Goal: Task Accomplishment & Management: Use online tool/utility

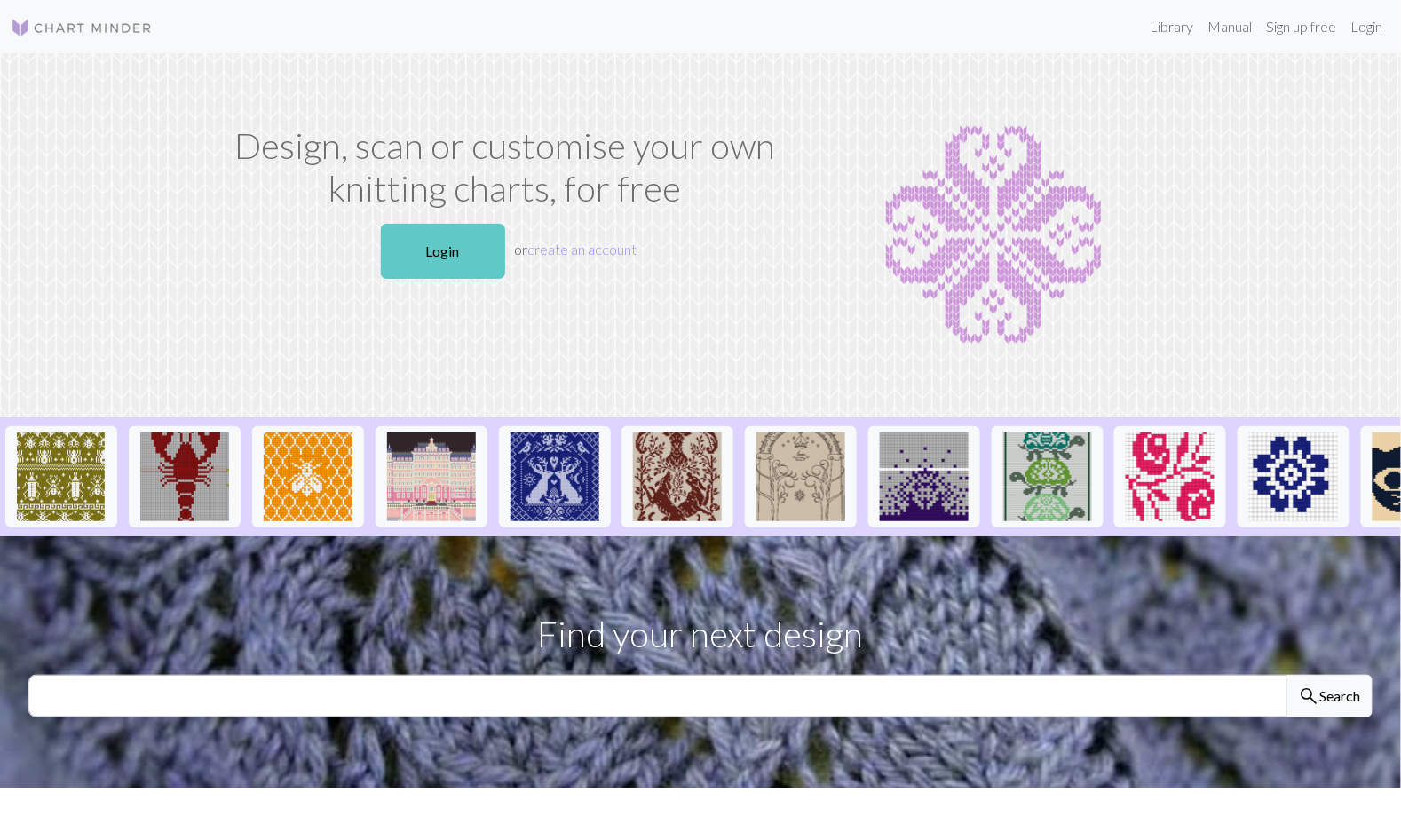
click at [449, 246] on link "Login" at bounding box center [443, 251] width 124 height 55
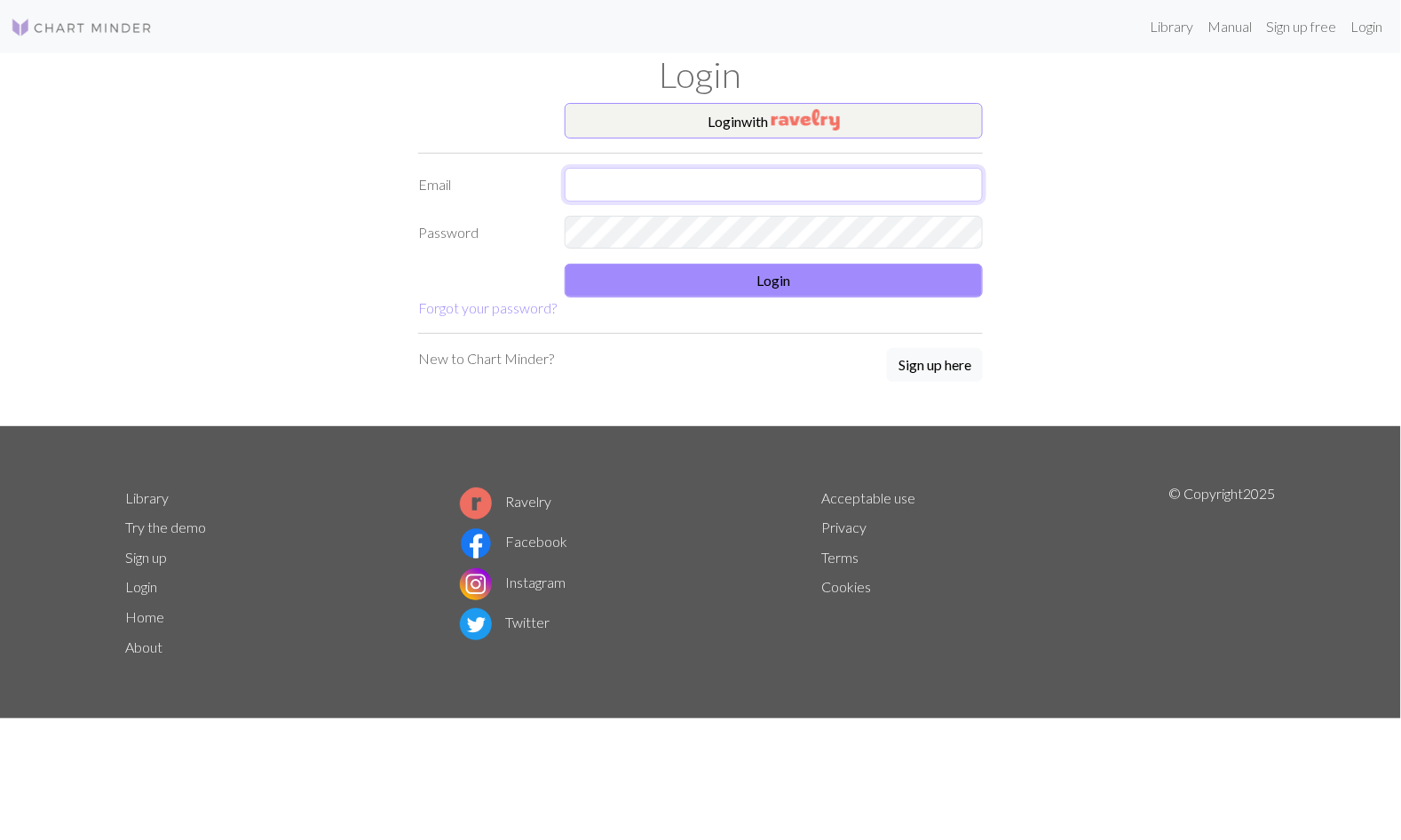
click at [768, 185] on input "text" at bounding box center [773, 185] width 418 height 34
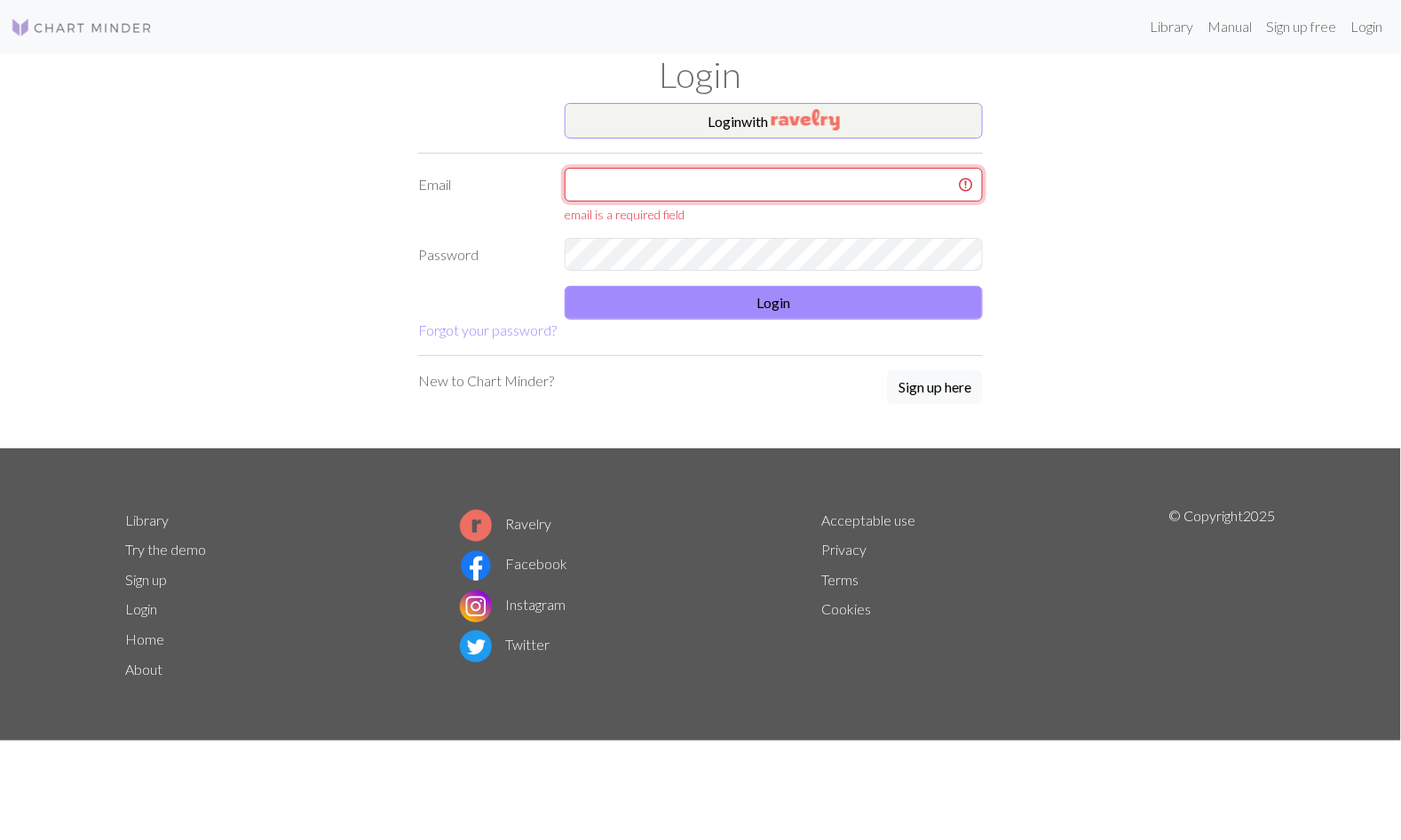
type input "[EMAIL_ADDRESS][DOMAIN_NAME]"
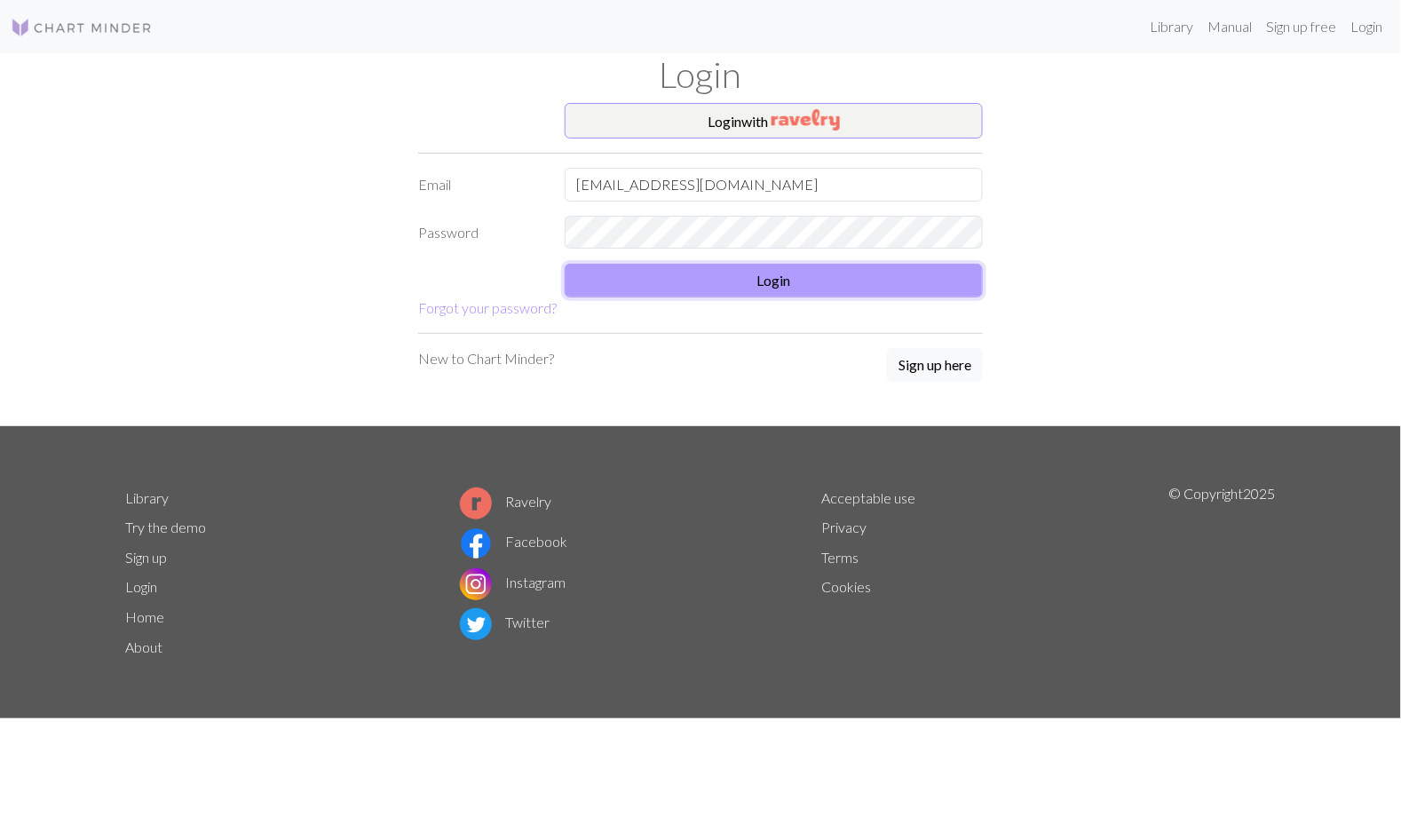
click at [709, 269] on button "Login" at bounding box center [773, 281] width 418 height 34
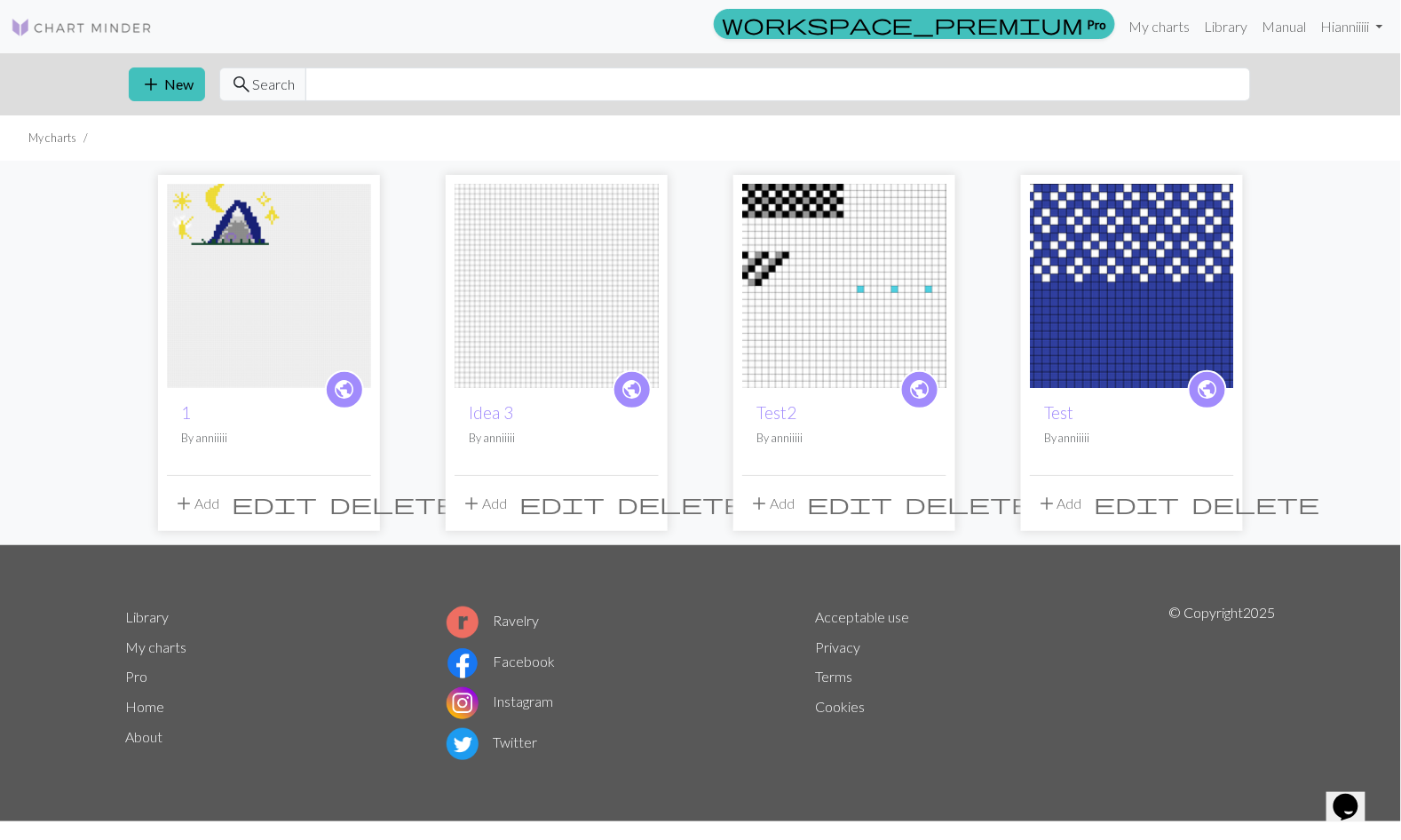
click at [605, 404] on h2 "Idea 3" at bounding box center [556, 412] width 176 height 21
click at [640, 387] on span "public" at bounding box center [633, 389] width 22 height 28
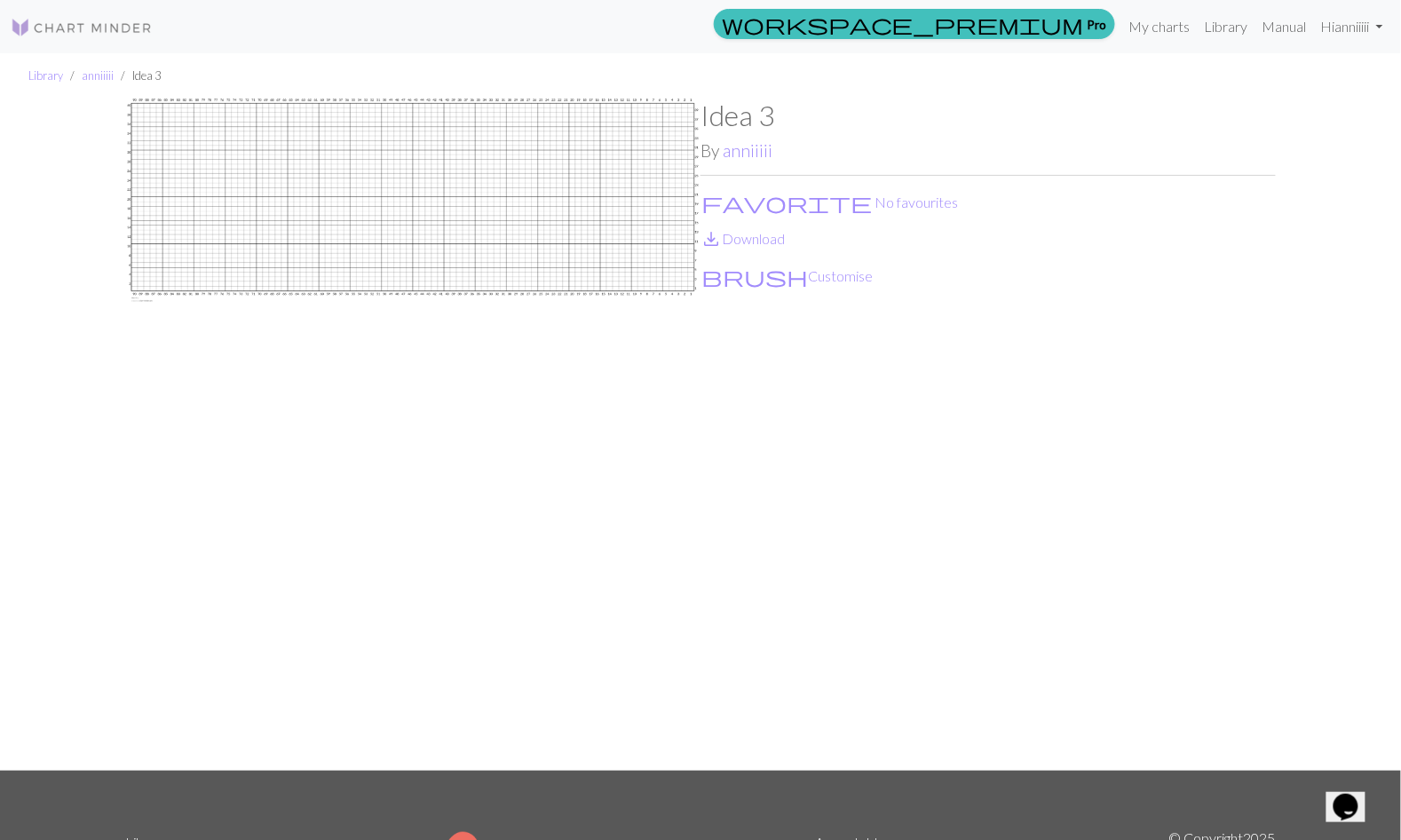
click at [684, 160] on img at bounding box center [412, 434] width 575 height 672
click at [597, 212] on img at bounding box center [412, 434] width 575 height 672
click at [649, 245] on img at bounding box center [412, 434] width 575 height 672
click at [650, 261] on img at bounding box center [412, 434] width 575 height 672
click at [767, 277] on button "brush Customise" at bounding box center [787, 276] width 174 height 23
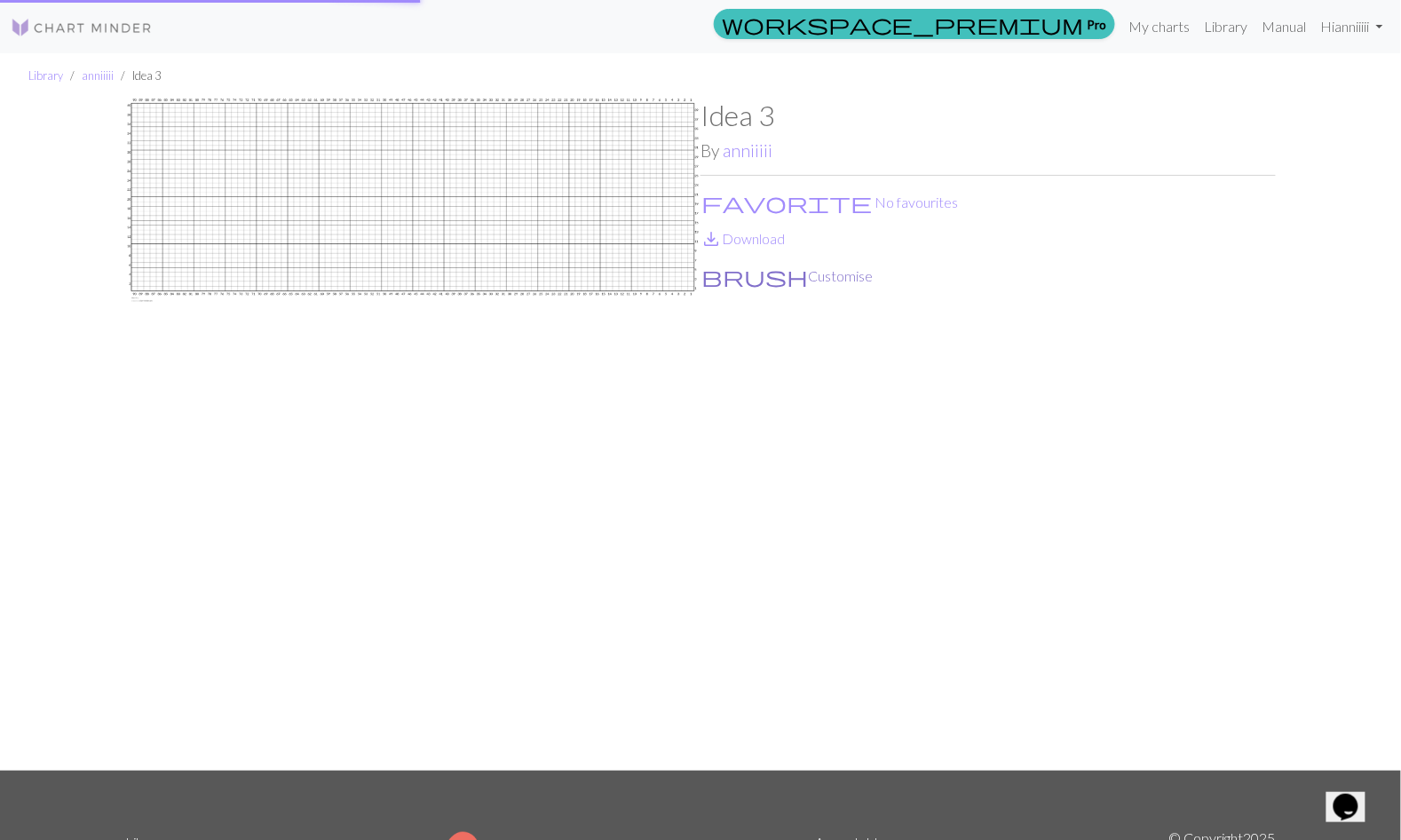
click at [760, 273] on button "brush Customise" at bounding box center [787, 276] width 174 height 23
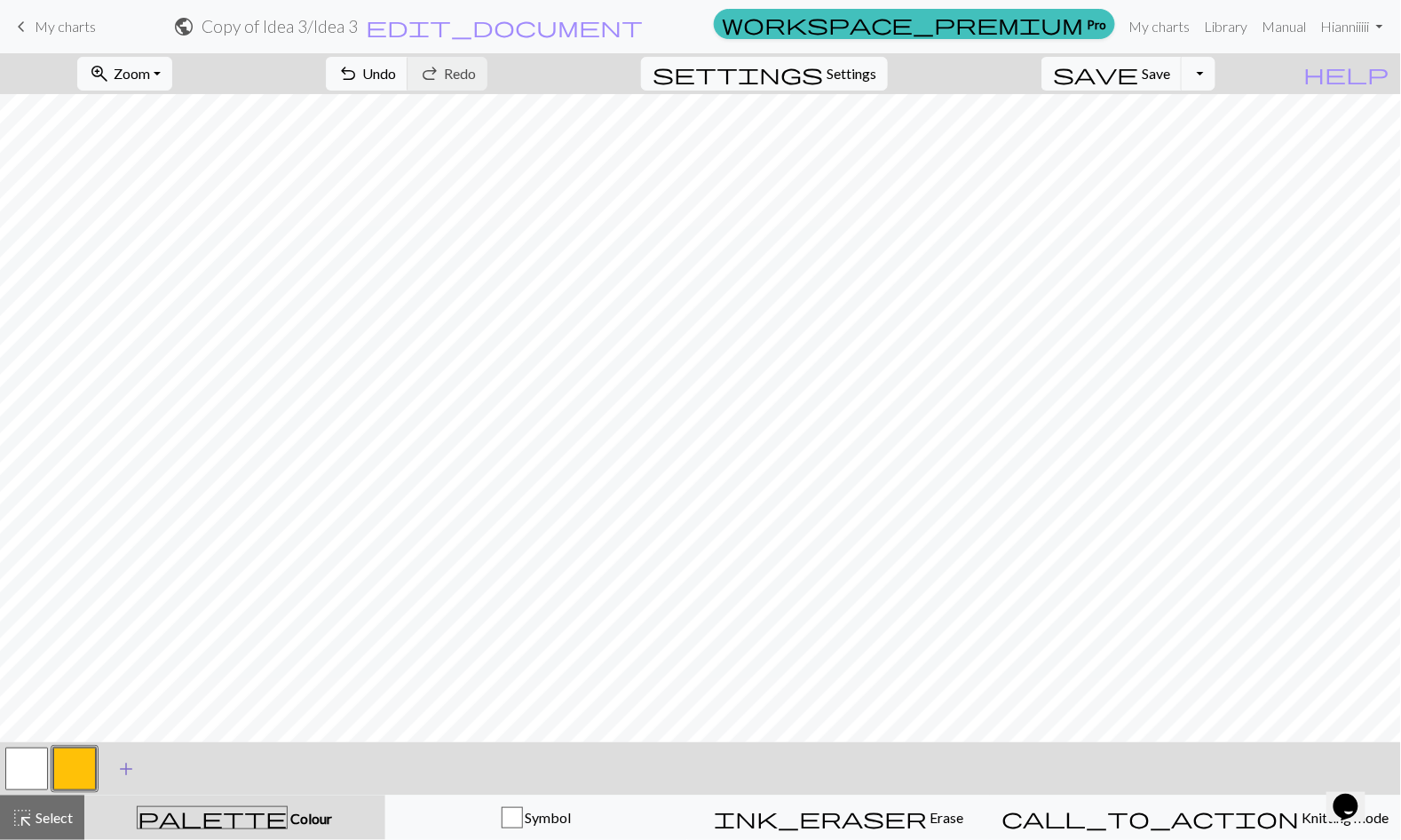
click at [120, 763] on span "add" at bounding box center [126, 769] width 21 height 25
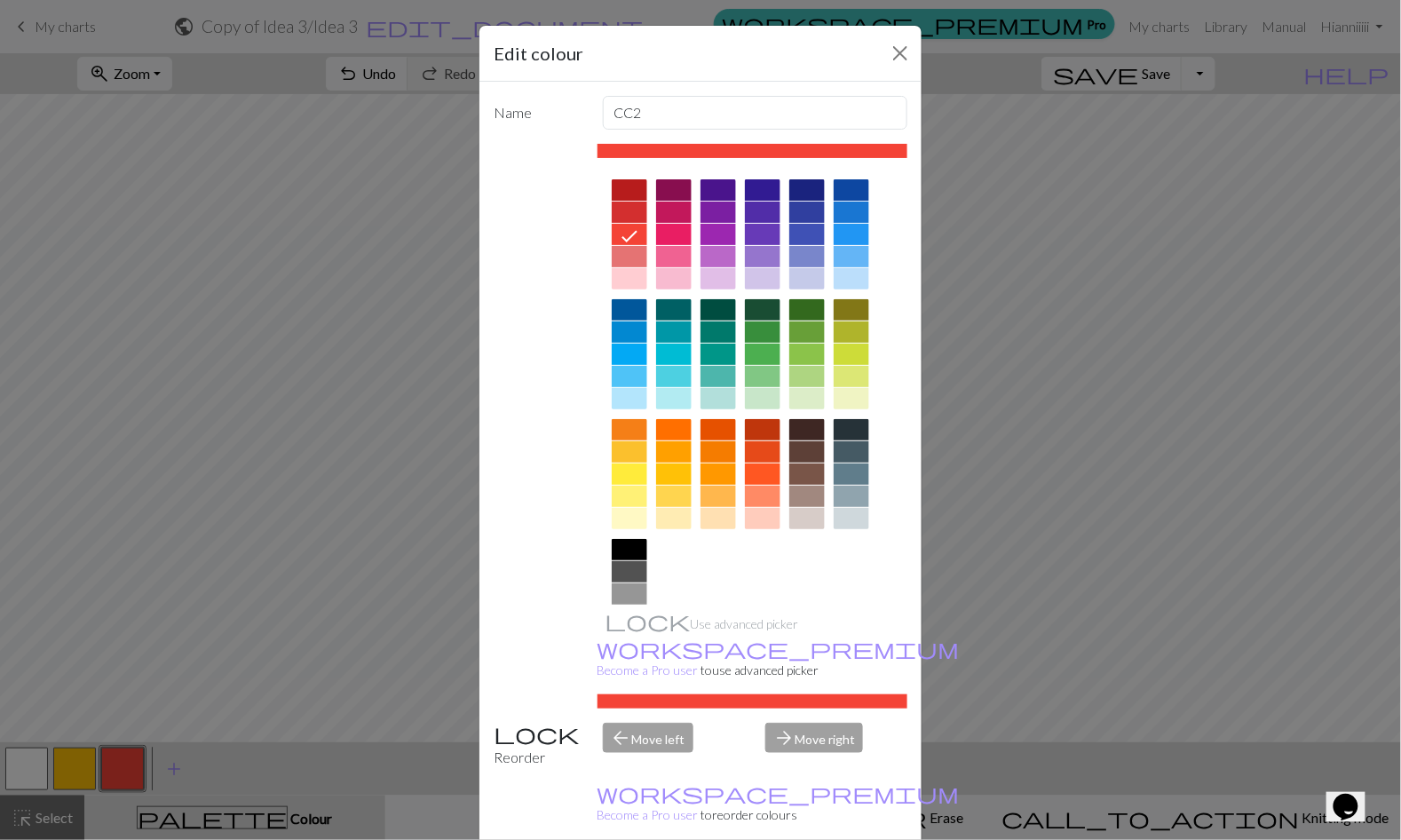
click at [772, 333] on div at bounding box center [763, 332] width 36 height 21
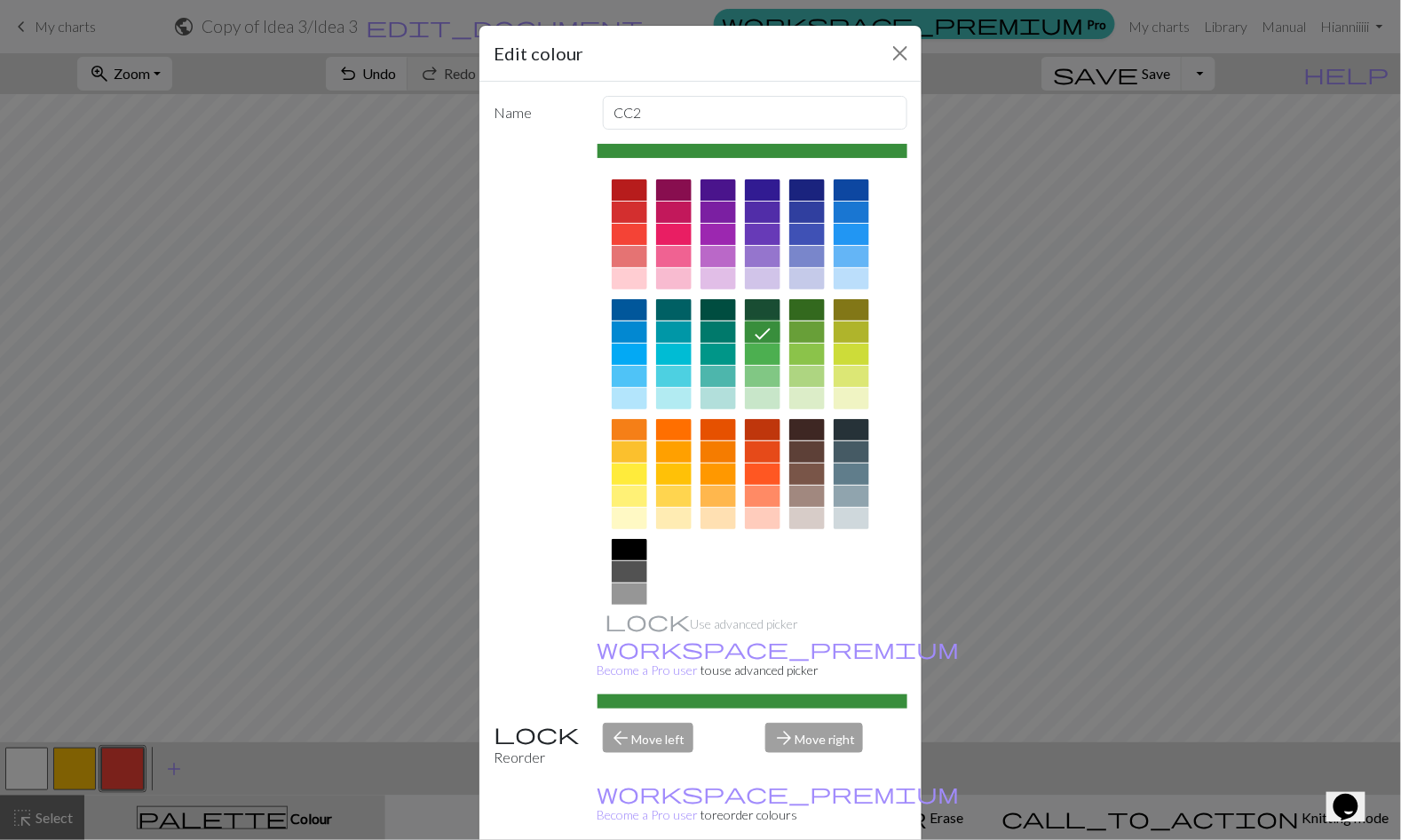
click at [816, 303] on div at bounding box center [807, 310] width 36 height 21
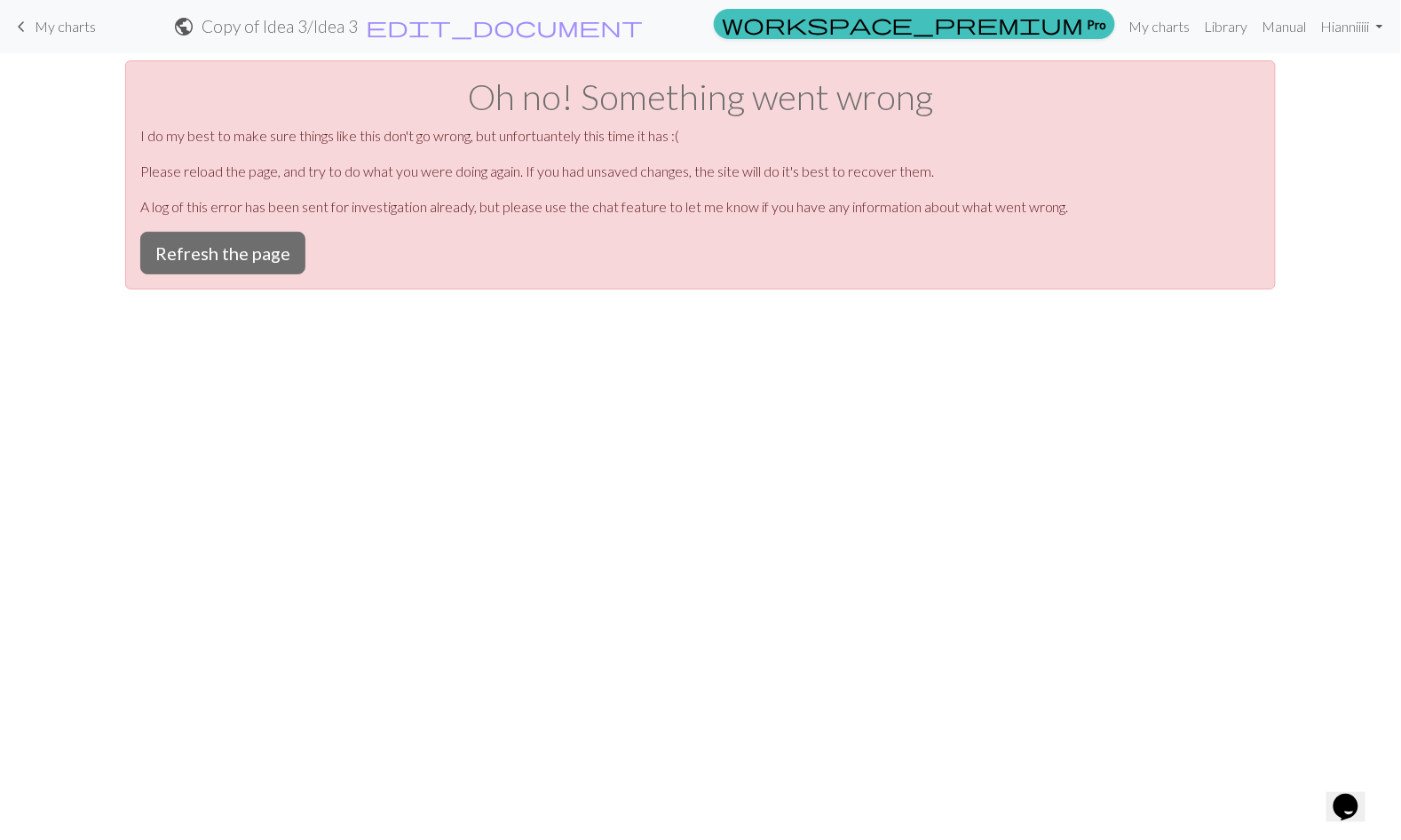
click at [39, 12] on link "keyboard_arrow_left My charts" at bounding box center [53, 27] width 85 height 30
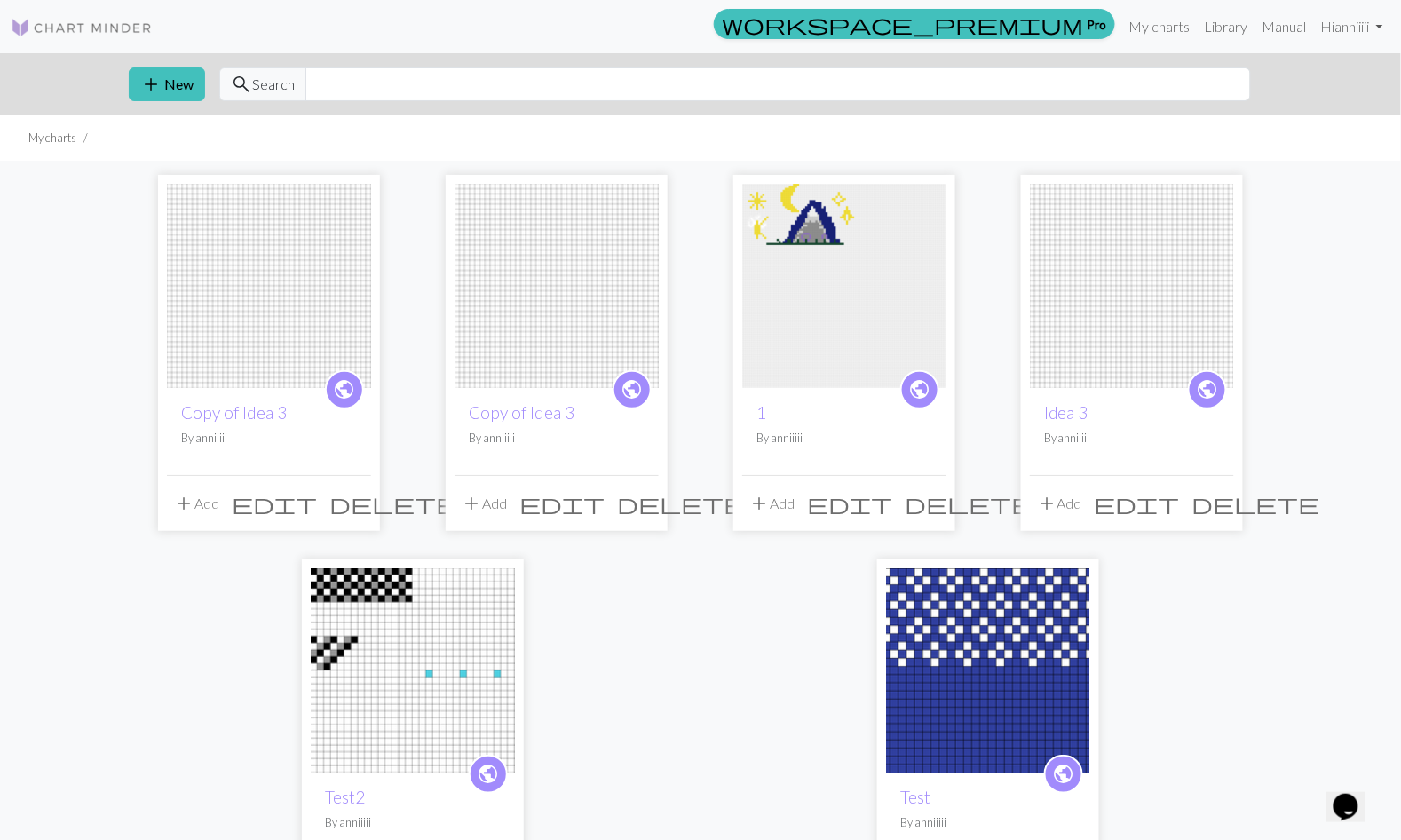
click at [528, 361] on img at bounding box center [556, 285] width 204 height 204
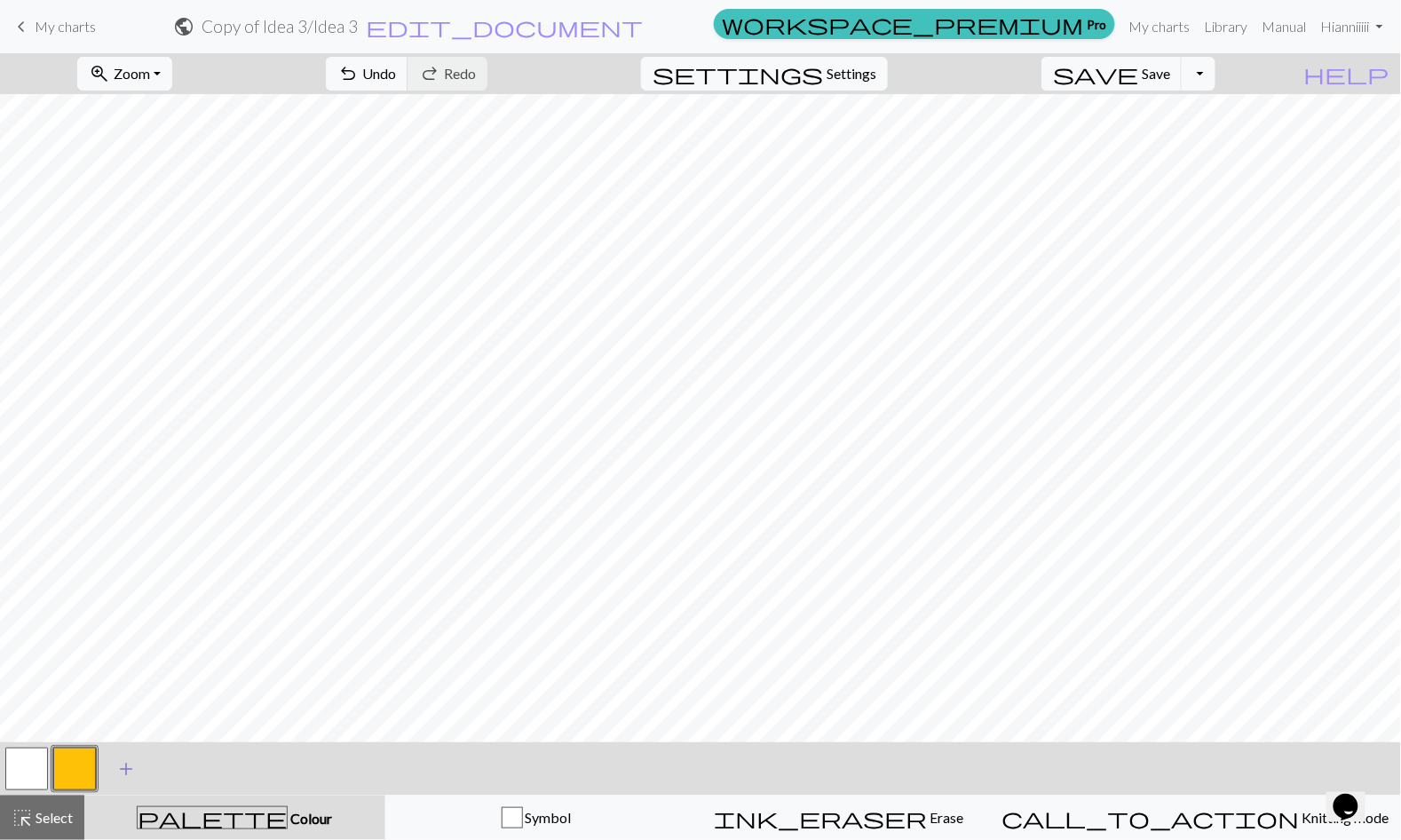
click at [123, 777] on span "add" at bounding box center [126, 769] width 21 height 25
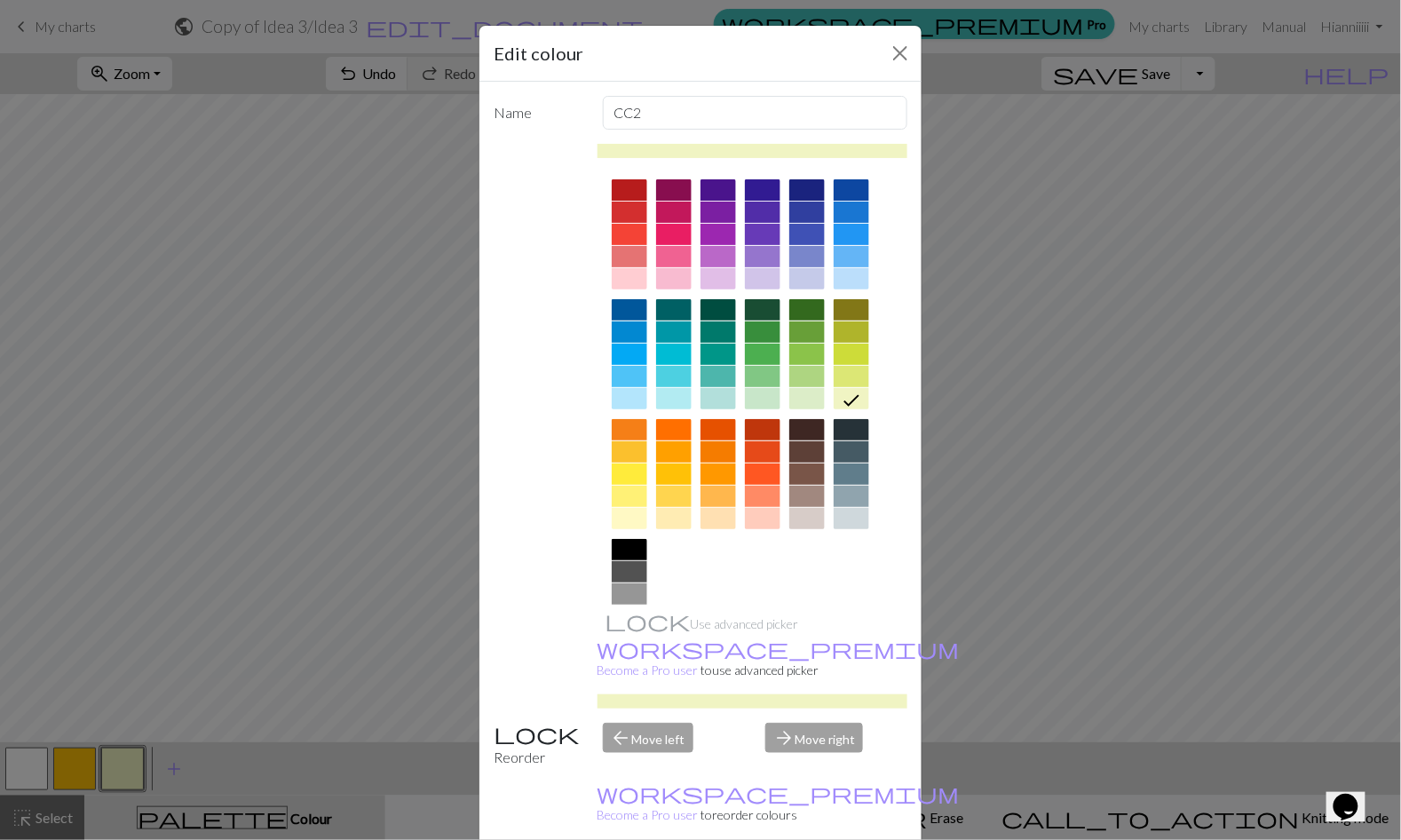
click at [798, 310] on div at bounding box center [807, 310] width 36 height 21
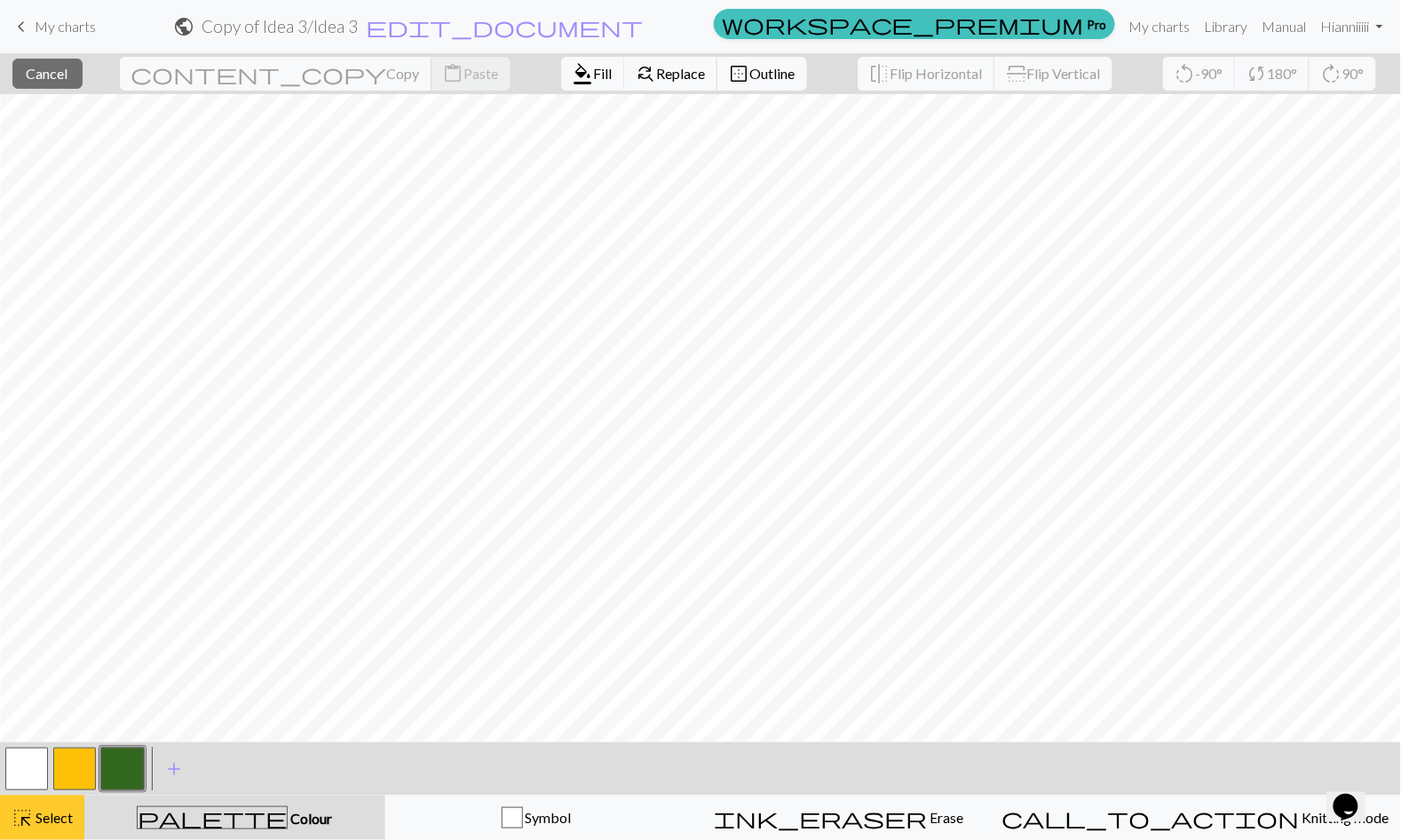
click at [33, 819] on span "Select" at bounding box center [53, 817] width 40 height 17
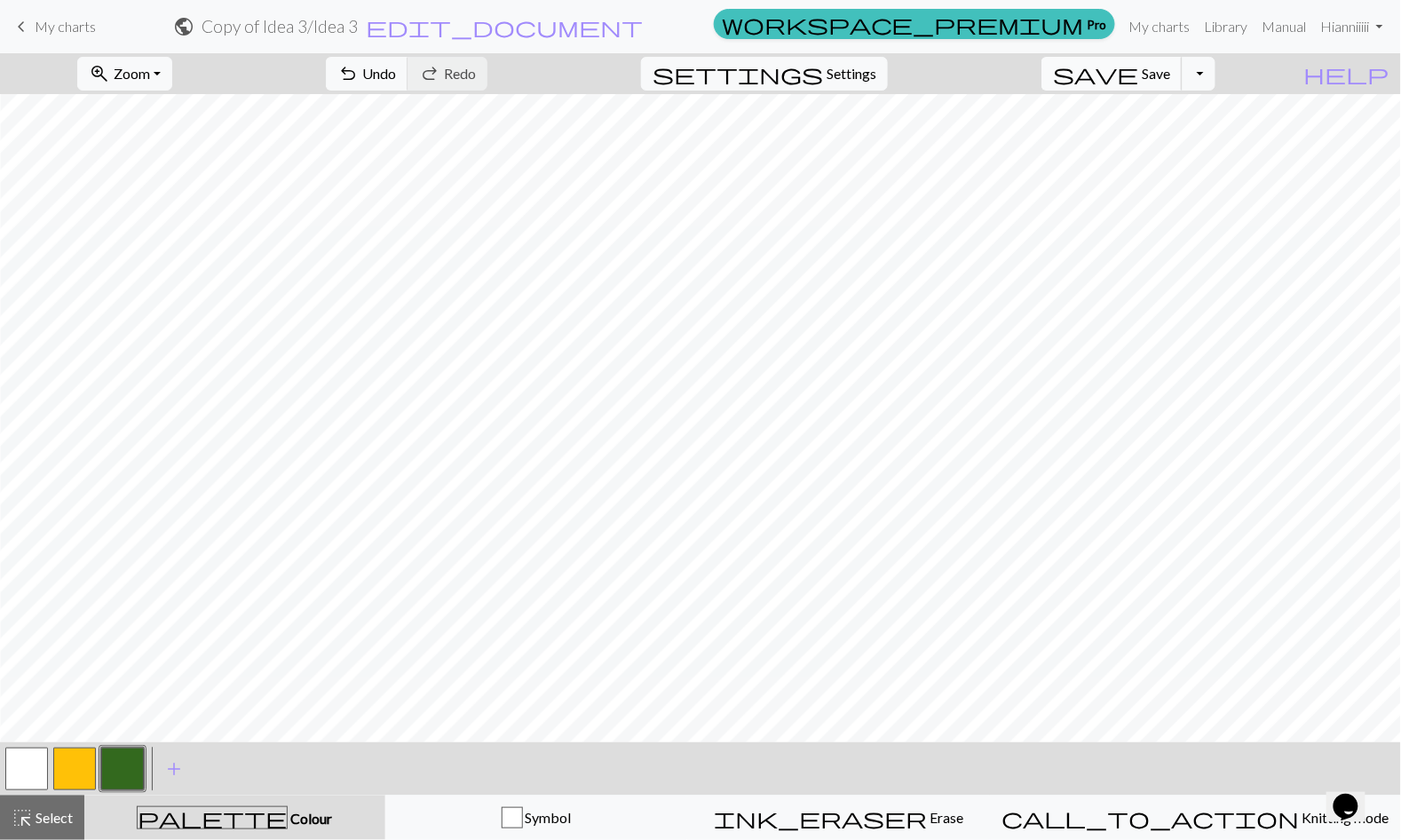
click at [1183, 84] on button "save Save Save" at bounding box center [1112, 74] width 141 height 34
click at [1170, 75] on span "Save" at bounding box center [1156, 72] width 29 height 17
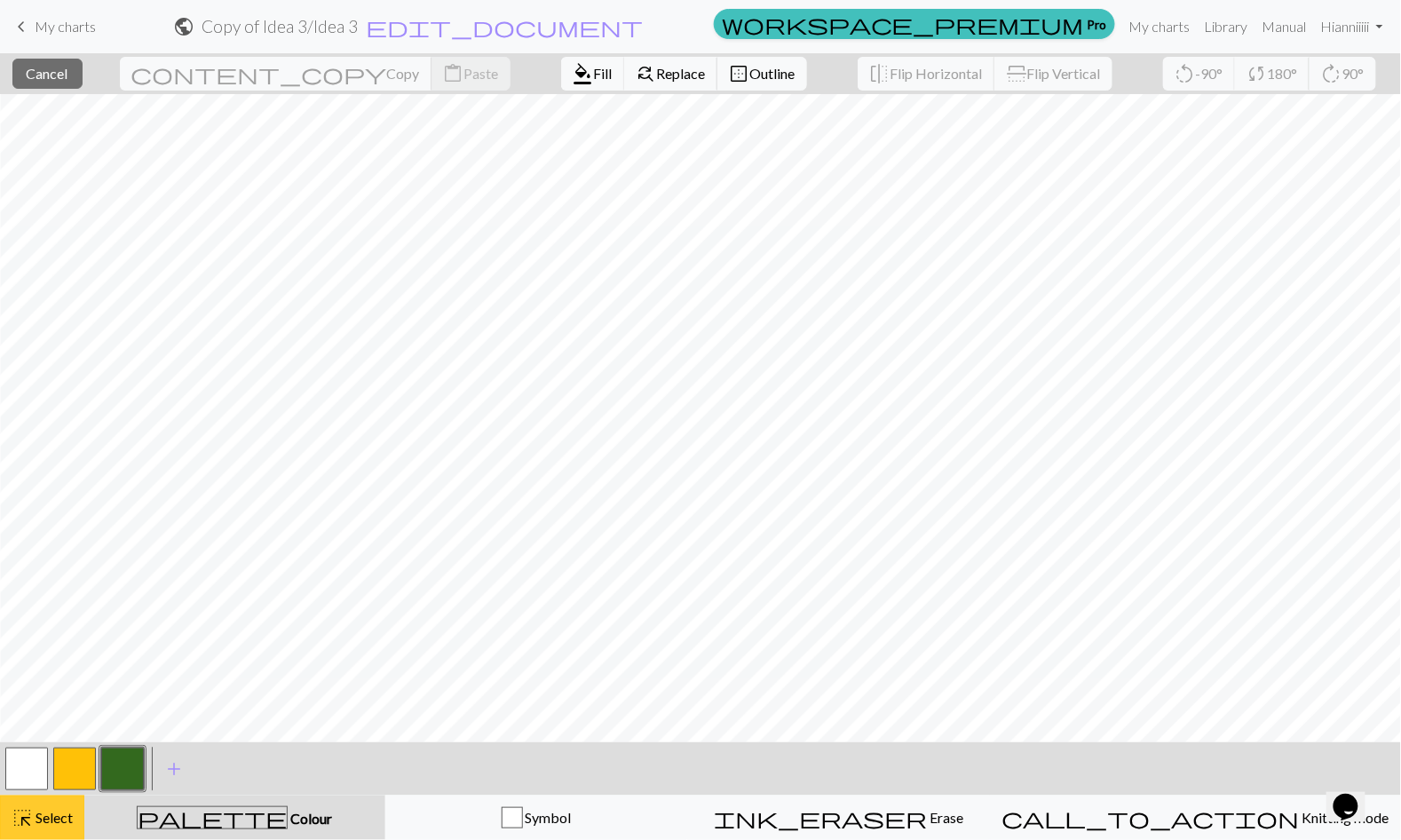
click at [51, 812] on span "Select" at bounding box center [53, 817] width 40 height 17
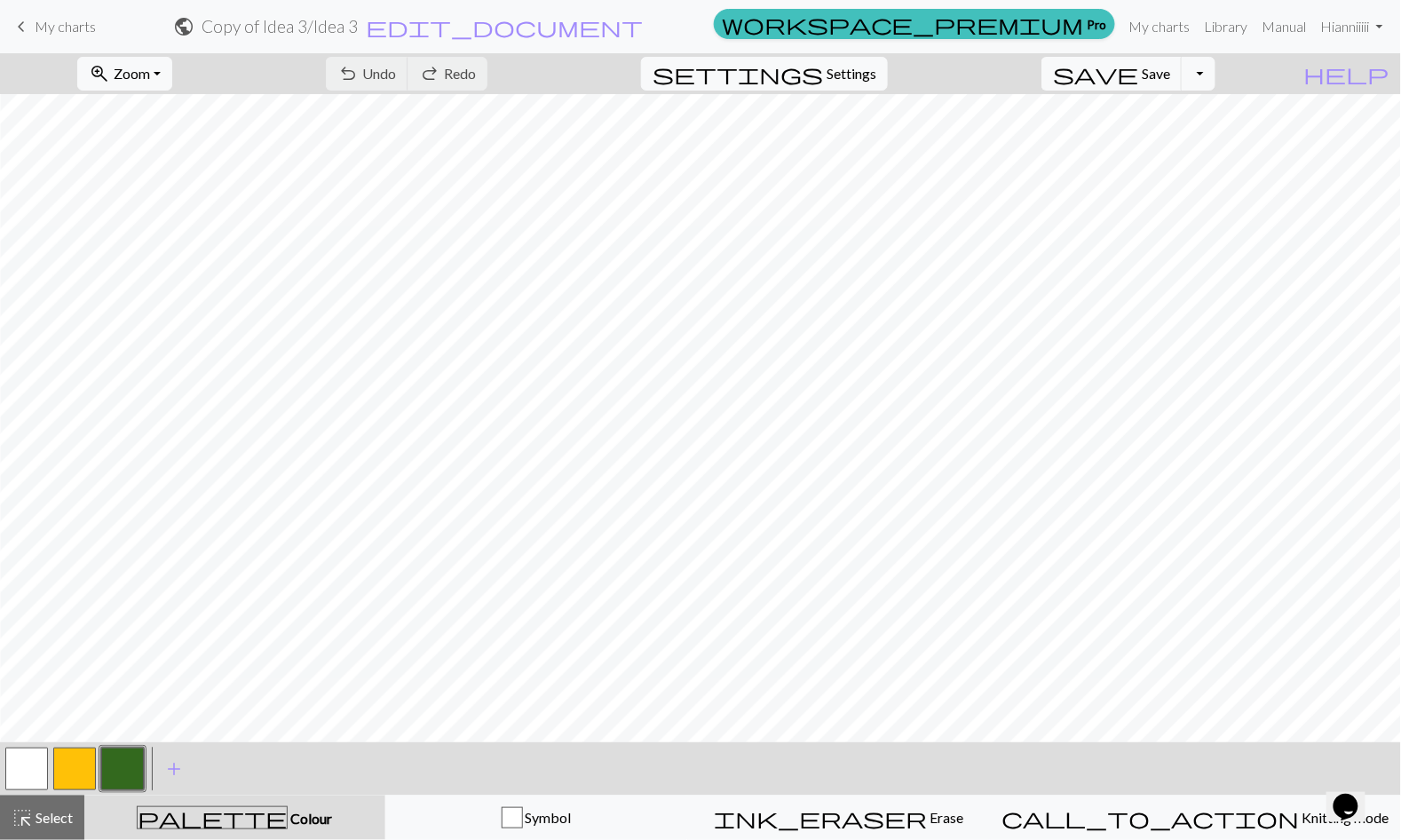
click at [131, 763] on button "button" at bounding box center [123, 769] width 43 height 43
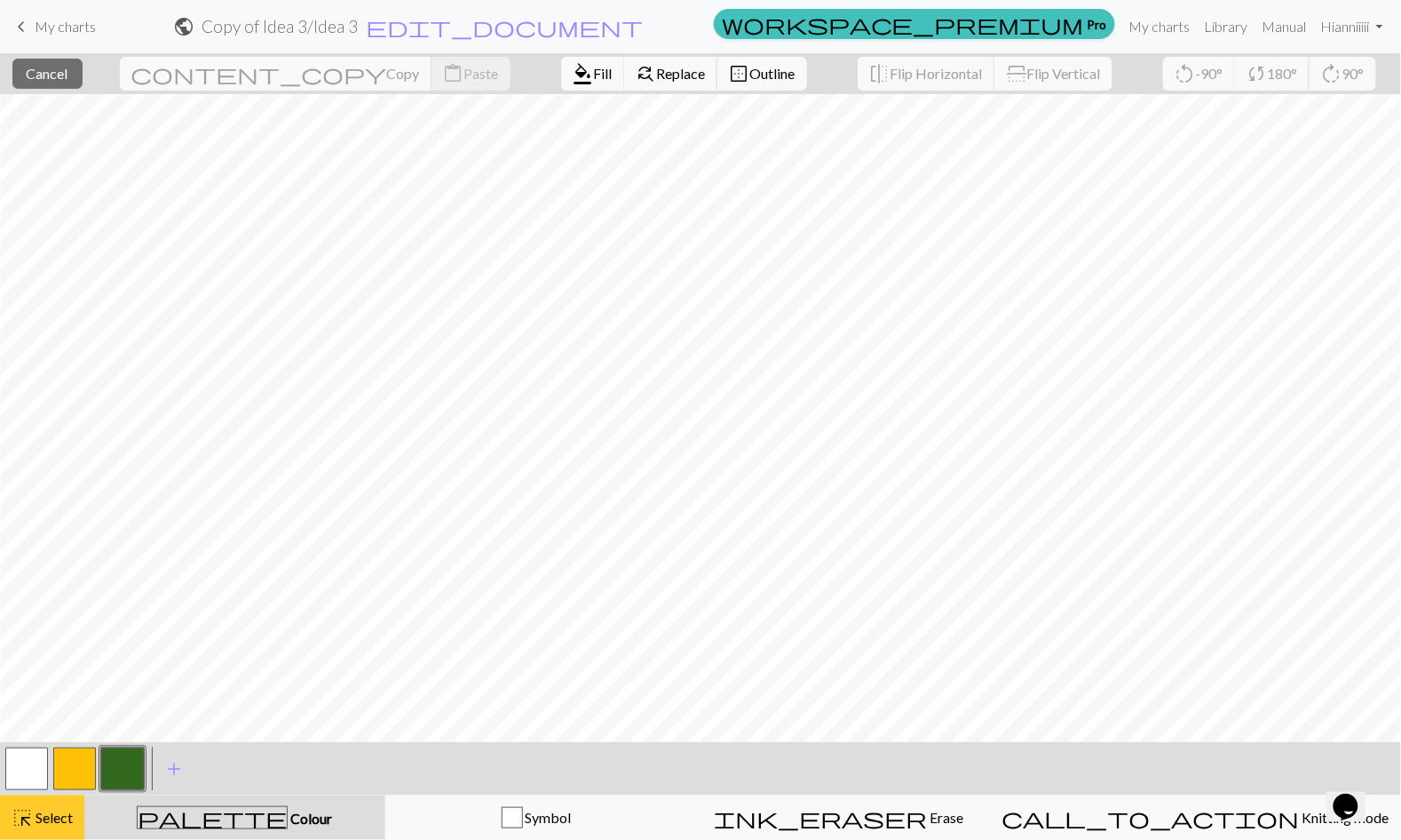
click at [64, 817] on span "Select" at bounding box center [53, 817] width 40 height 17
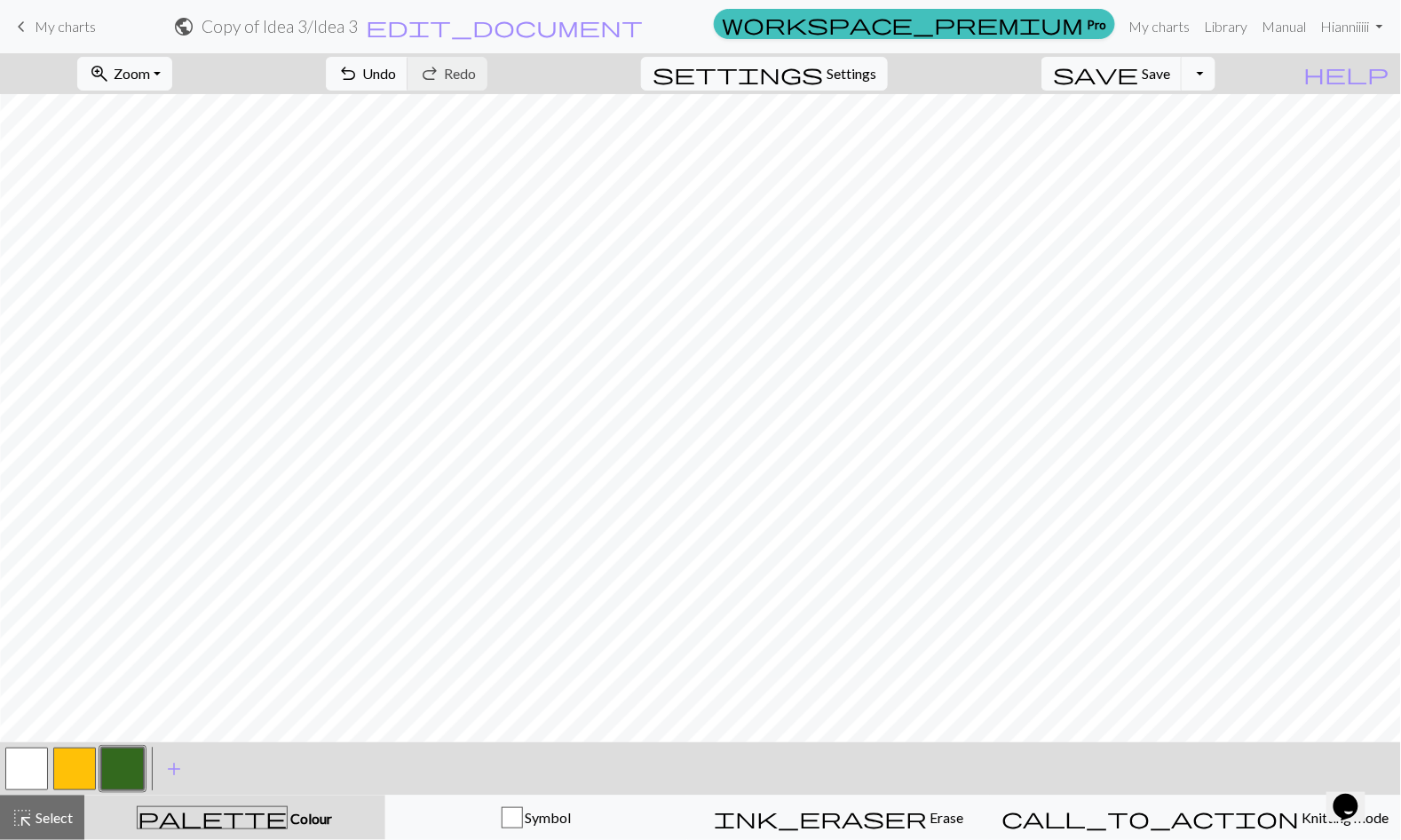
click at [130, 768] on button "button" at bounding box center [123, 769] width 43 height 43
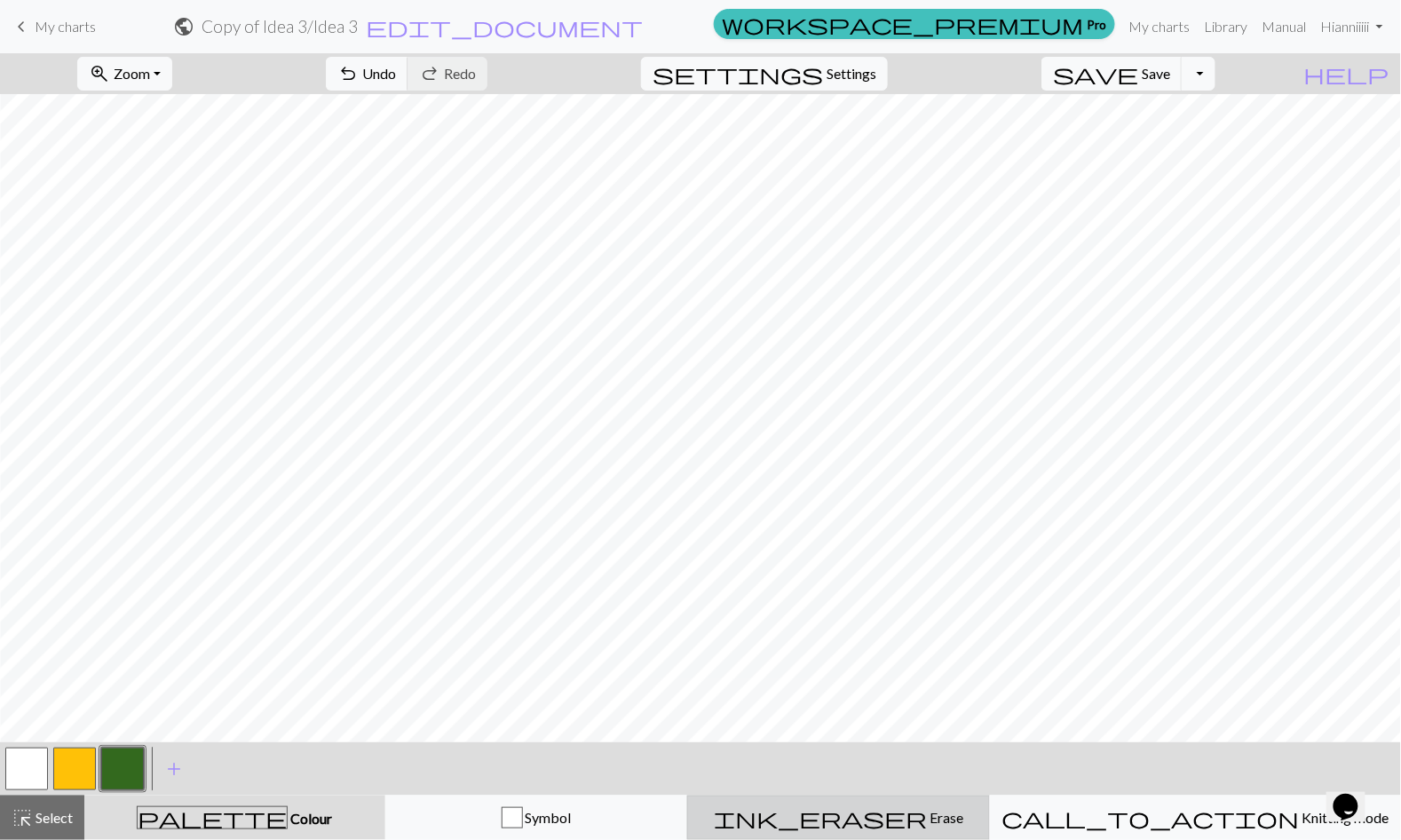
click at [815, 825] on div "ink_eraser Erase Erase" at bounding box center [838, 818] width 280 height 21
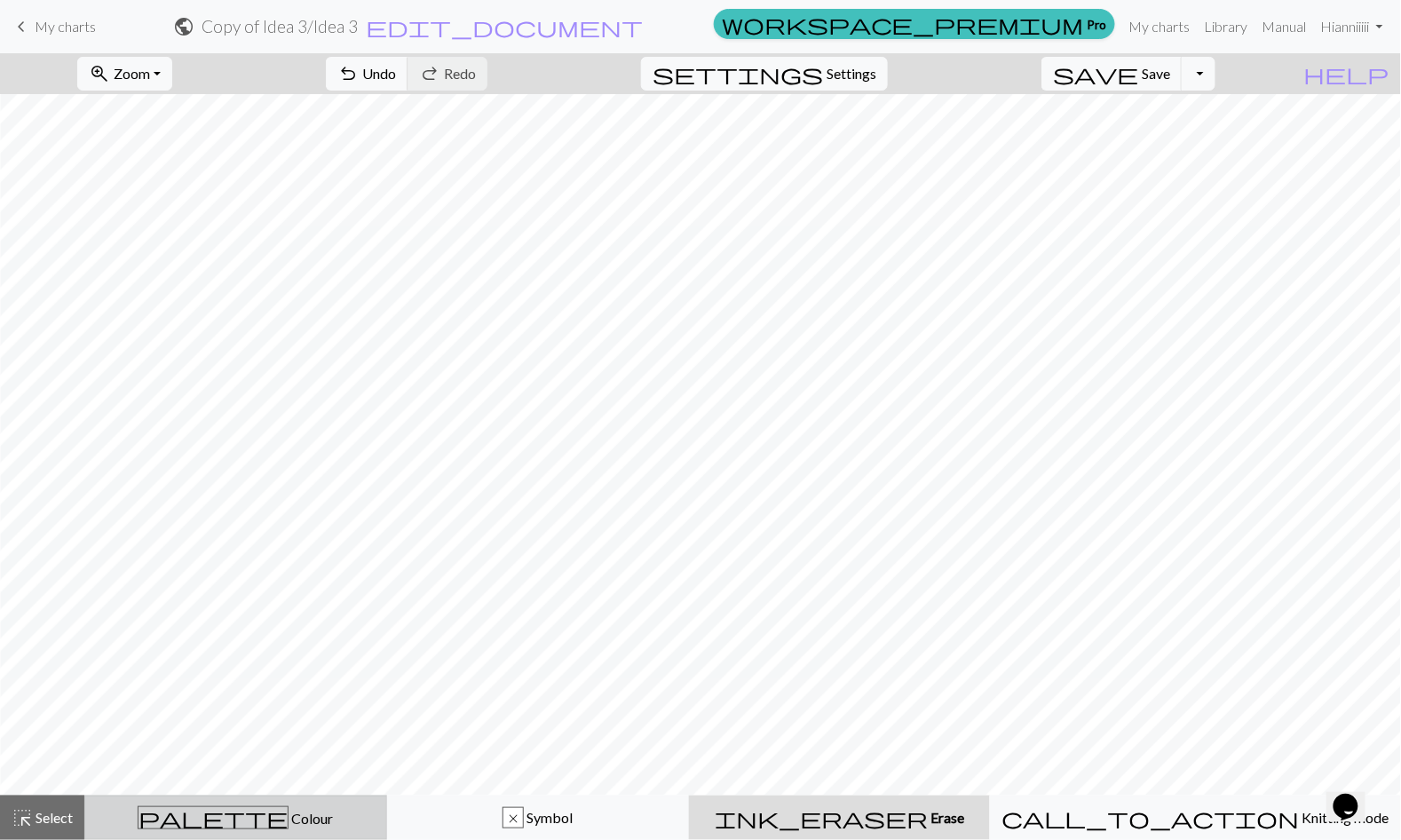
click at [172, 823] on div "palette Colour Colour" at bounding box center [235, 818] width 280 height 23
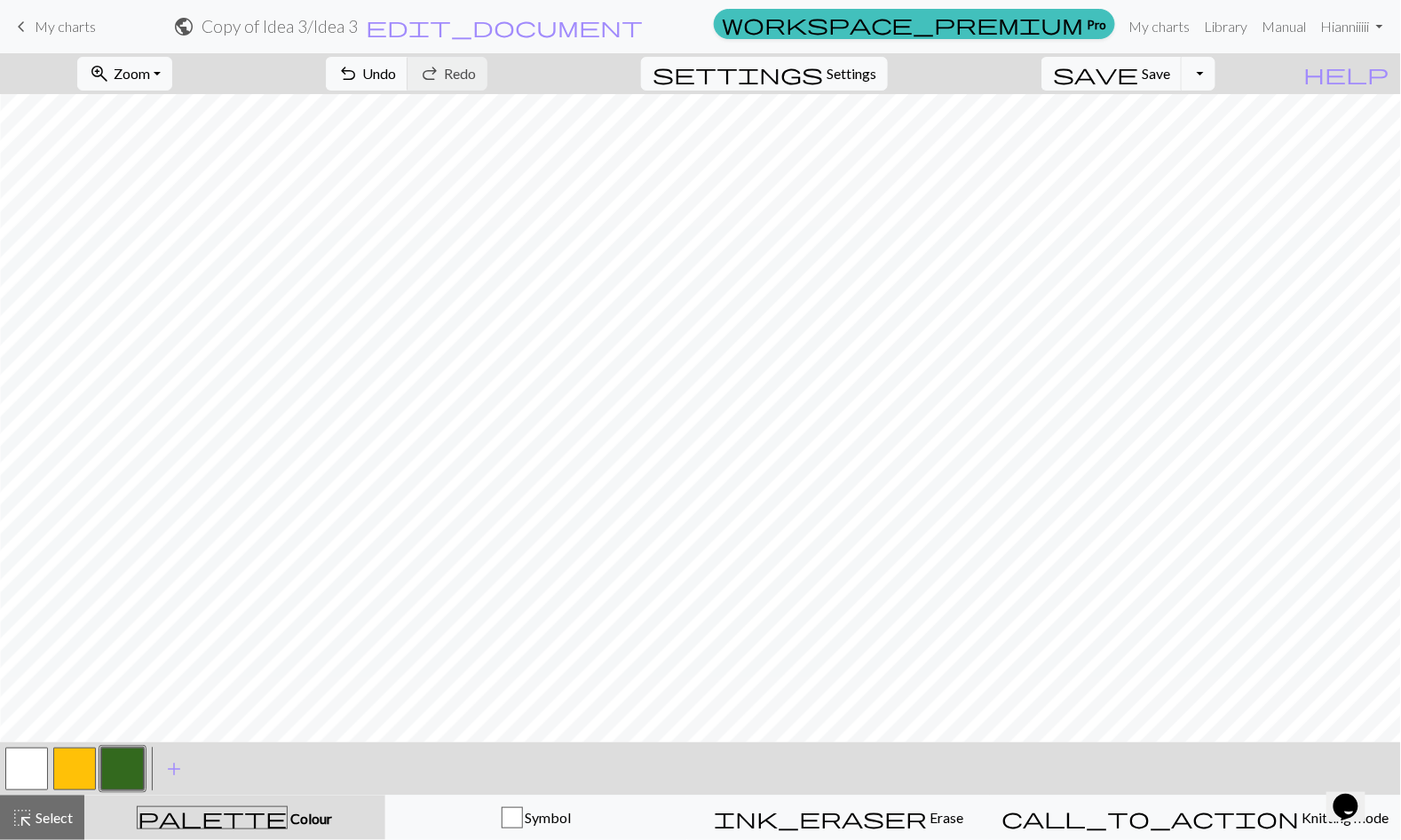
click at [115, 768] on button "button" at bounding box center [123, 769] width 43 height 43
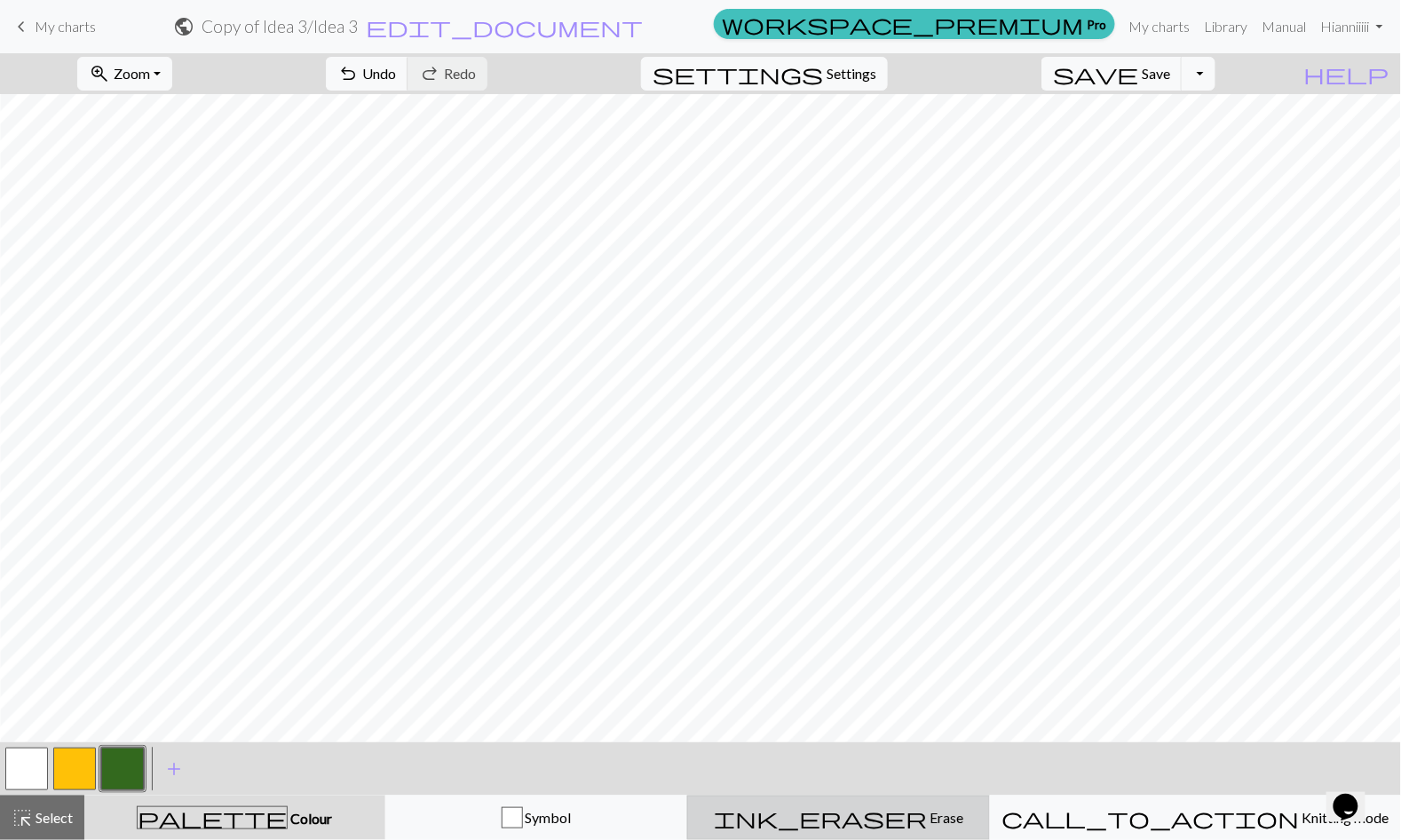
click at [814, 826] on div "ink_eraser Erase Erase" at bounding box center [838, 818] width 280 height 21
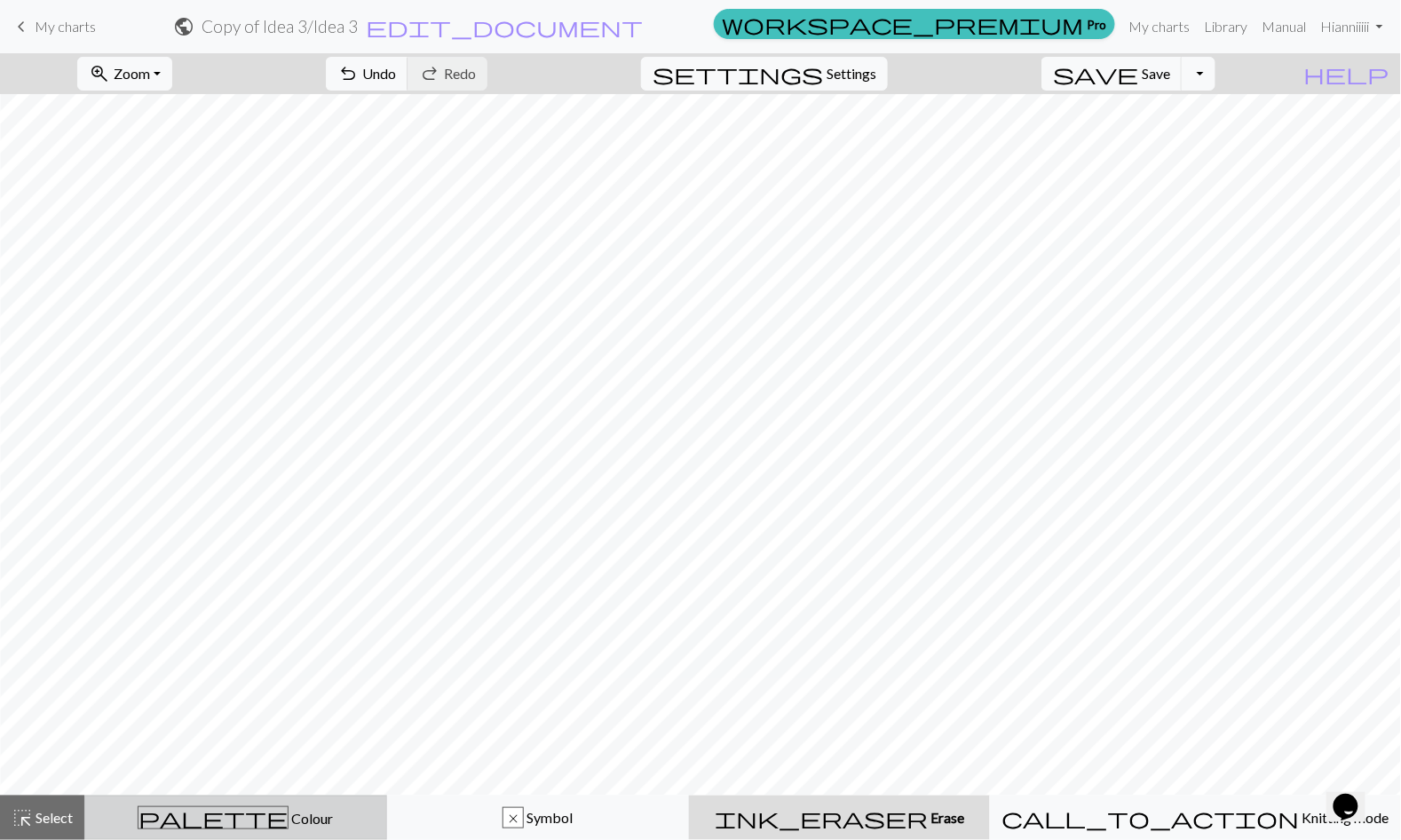
click at [289, 813] on span "Colour" at bounding box center [311, 818] width 45 height 17
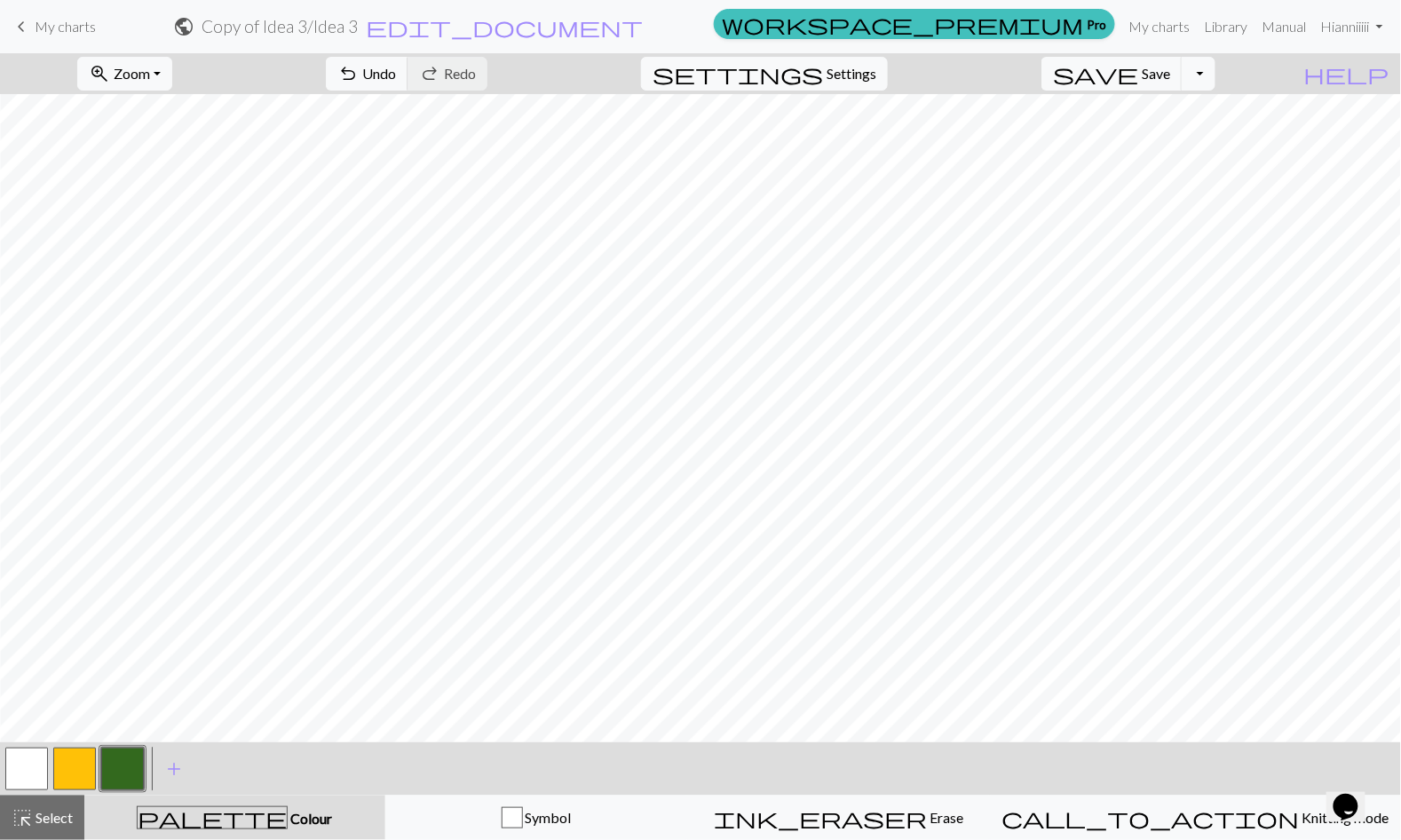
click at [123, 770] on button "button" at bounding box center [123, 769] width 43 height 43
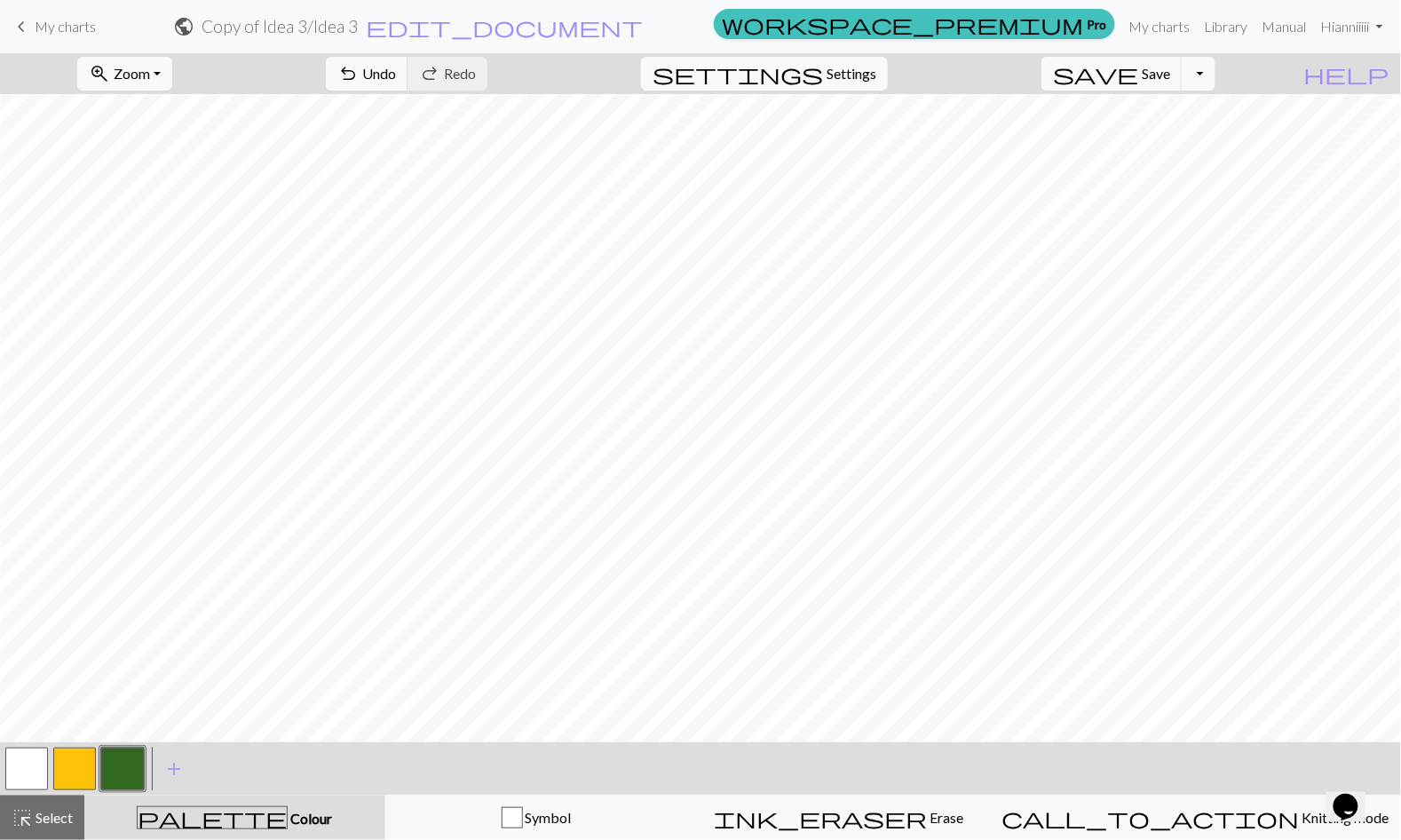
click at [123, 760] on button "button" at bounding box center [123, 769] width 43 height 43
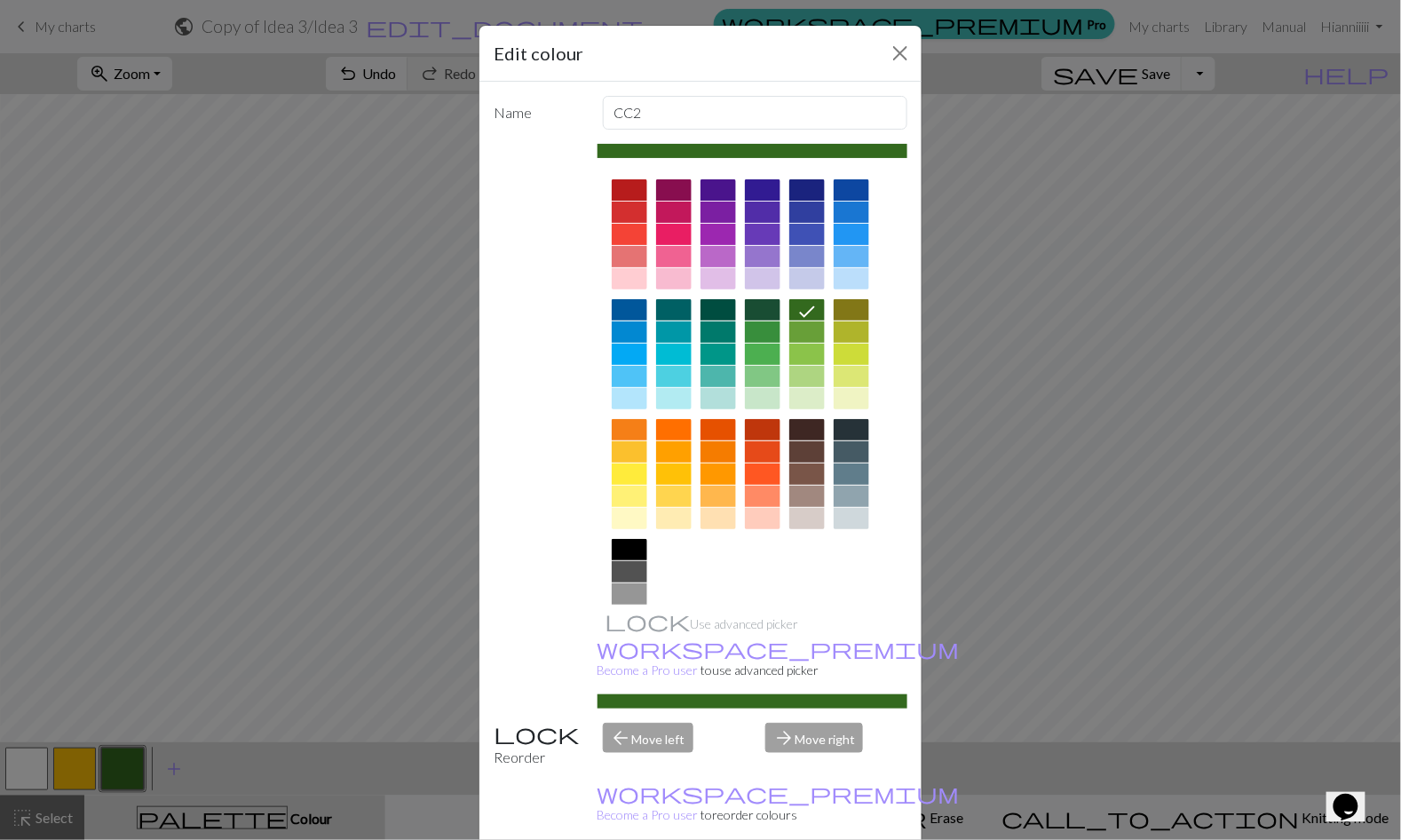
click at [360, 620] on div "Edit colour Name CC2 Use advanced picker workspace_premium Become a Pro user to…" at bounding box center [700, 420] width 1401 height 840
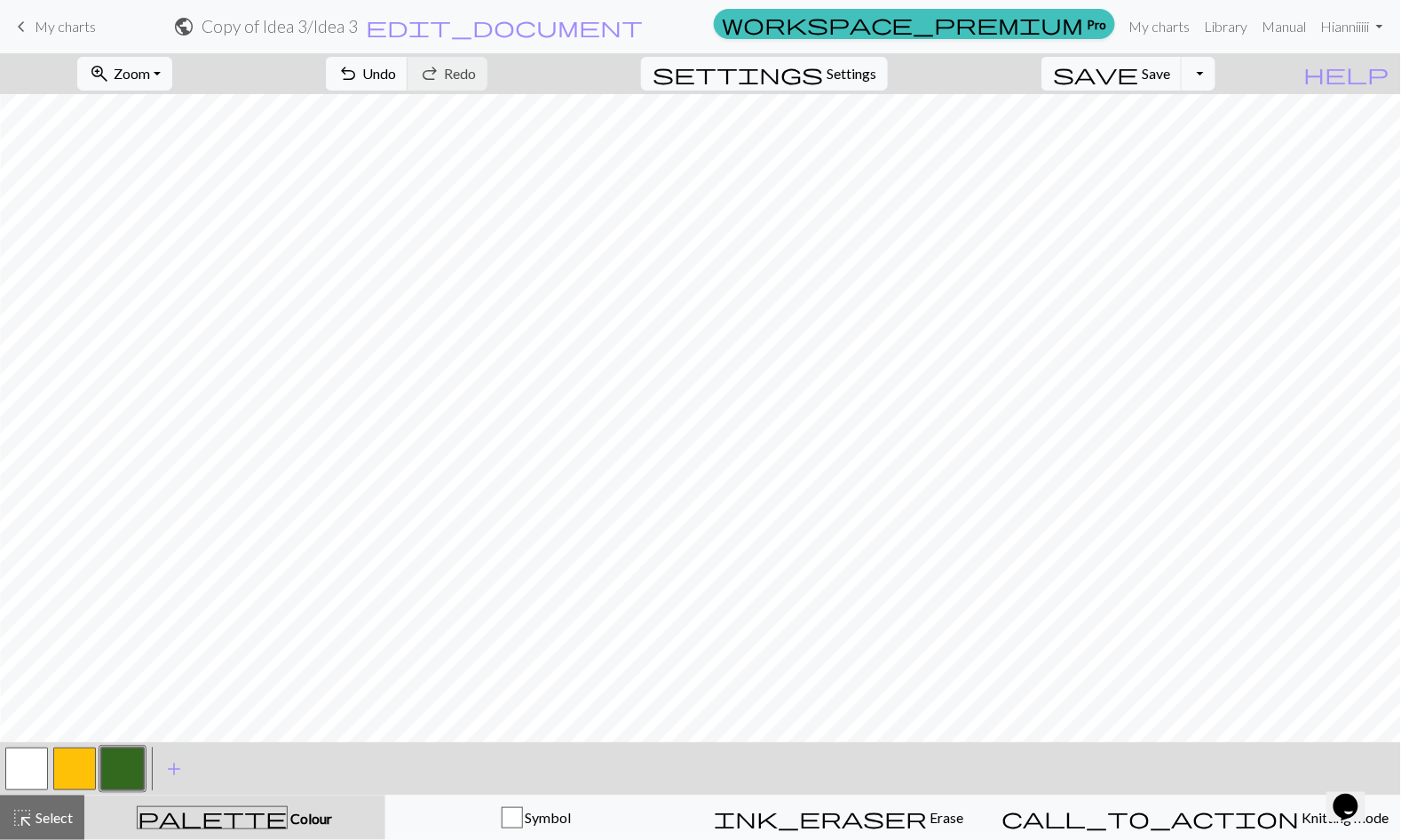
click at [132, 768] on button "button" at bounding box center [123, 769] width 43 height 43
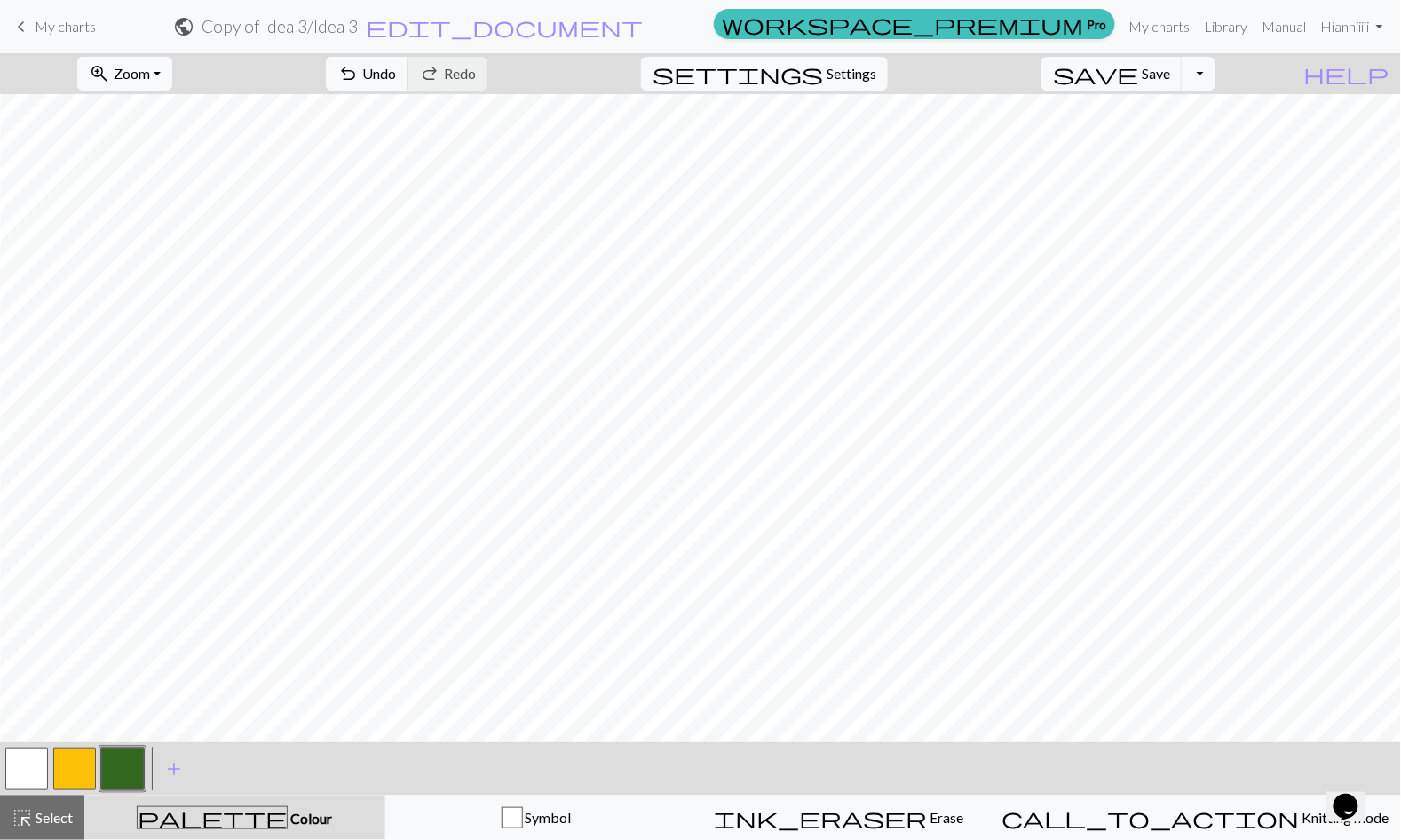
click at [126, 771] on button "button" at bounding box center [123, 769] width 43 height 43
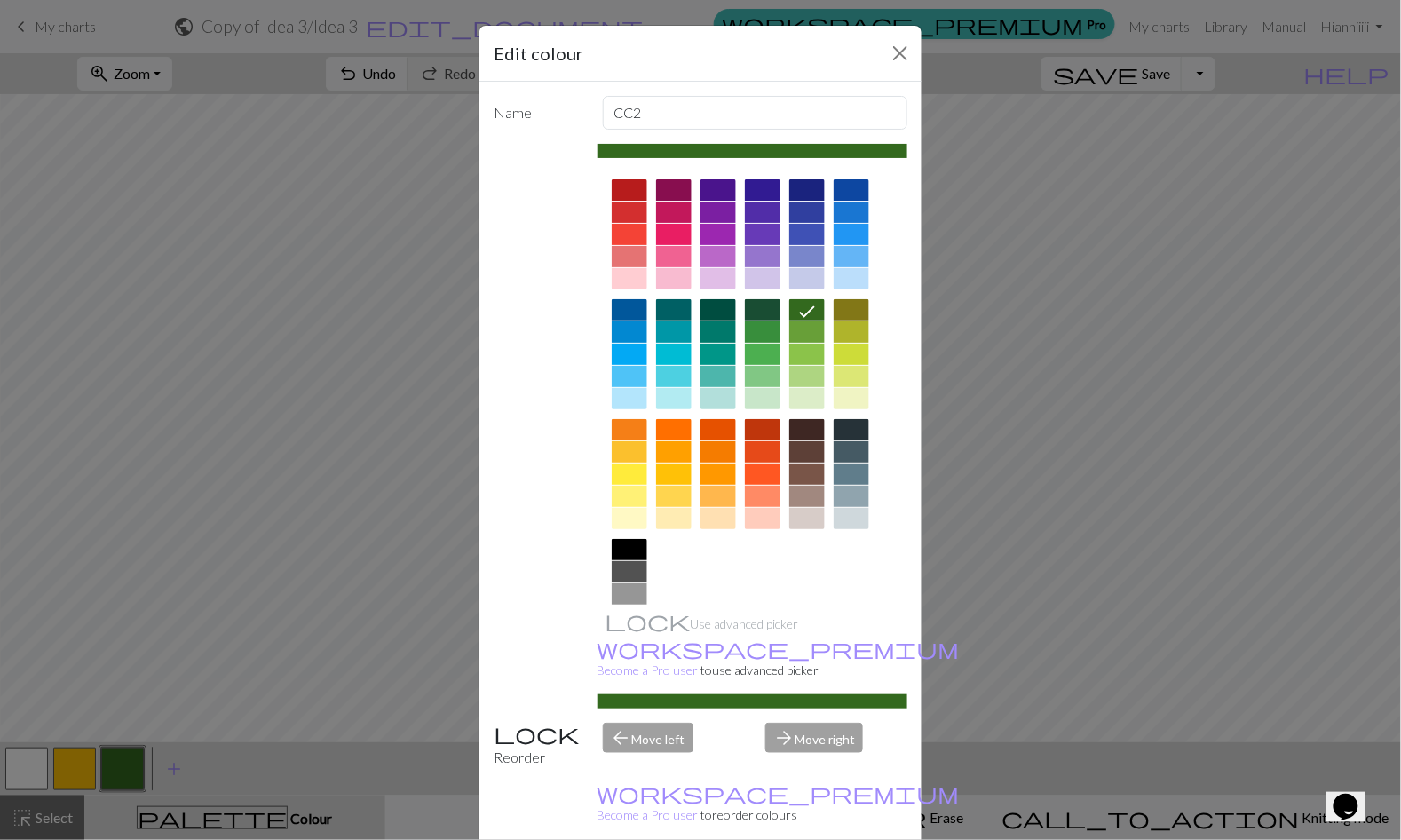
click at [803, 307] on icon at bounding box center [807, 311] width 21 height 21
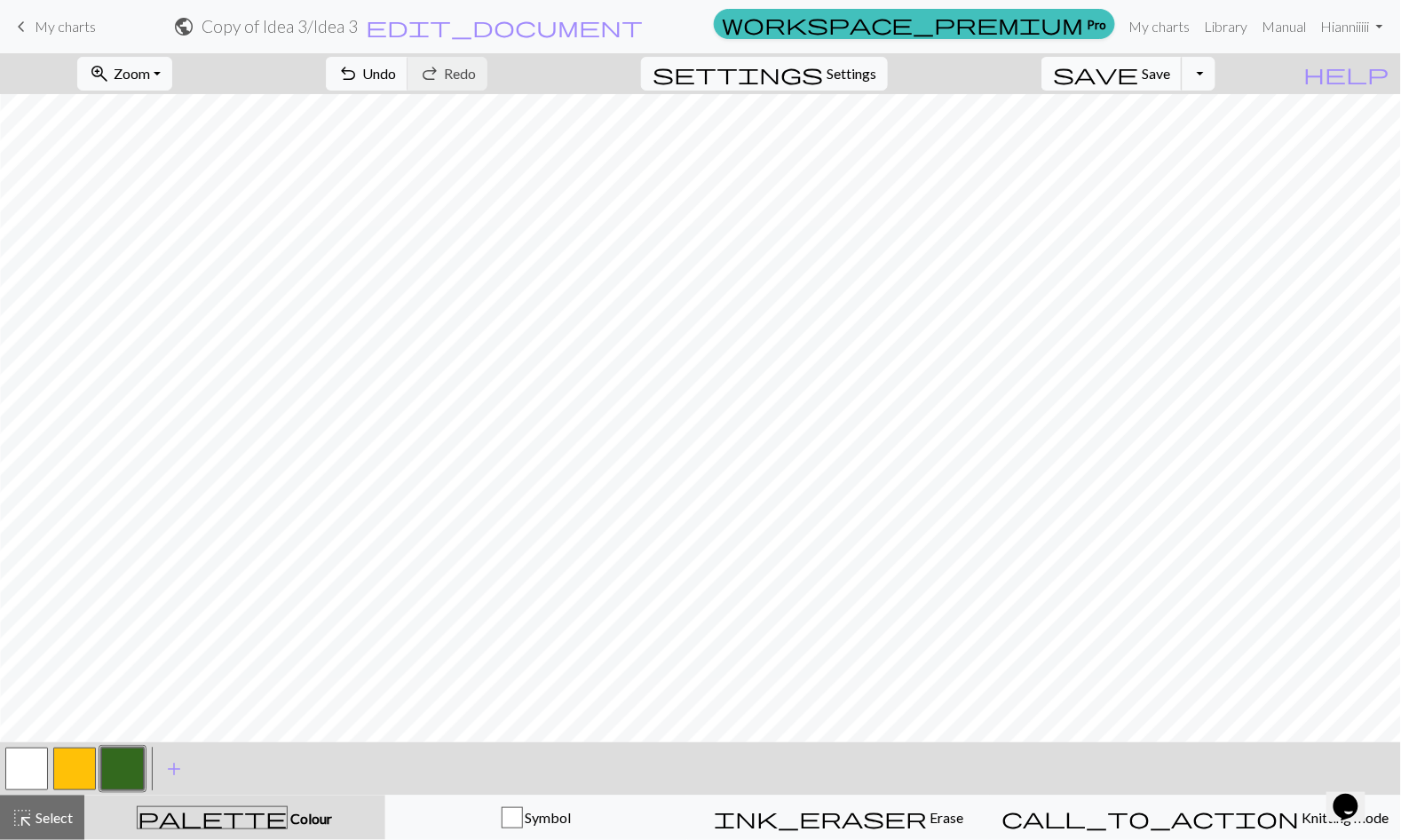
click at [1170, 72] on span "Save" at bounding box center [1156, 72] width 29 height 17
click at [1216, 71] on button "Toggle Dropdown" at bounding box center [1199, 74] width 34 height 34
click at [1170, 79] on span "Save" at bounding box center [1156, 72] width 29 height 17
click at [1170, 76] on span "Save" at bounding box center [1156, 72] width 29 height 17
click at [1170, 77] on span "Save" at bounding box center [1156, 72] width 29 height 17
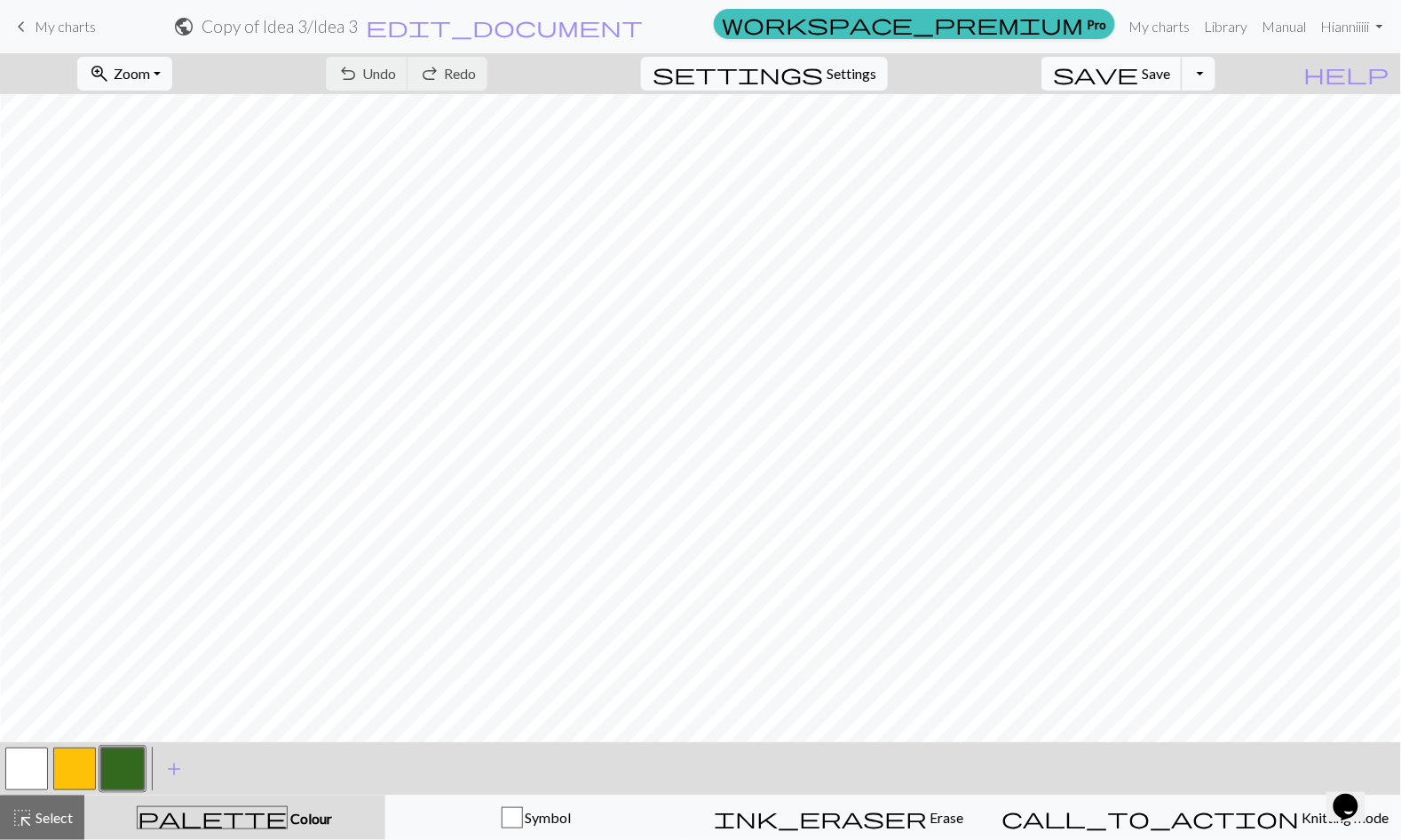
click at [1170, 75] on span "Save" at bounding box center [1156, 72] width 29 height 17
click at [1189, 73] on div "Chart saved Chart saved" at bounding box center [700, 70] width 1401 height 140
click at [1190, 74] on div "Chart saved Chart saved Chart saved" at bounding box center [700, 105] width 1401 height 210
click at [1184, 77] on div "Chart saved Chart saved Chart saved Chart saved" at bounding box center [700, 140] width 1401 height 281
click at [26, 31] on div "Chart saved Chart saved" at bounding box center [700, 70] width 1401 height 140
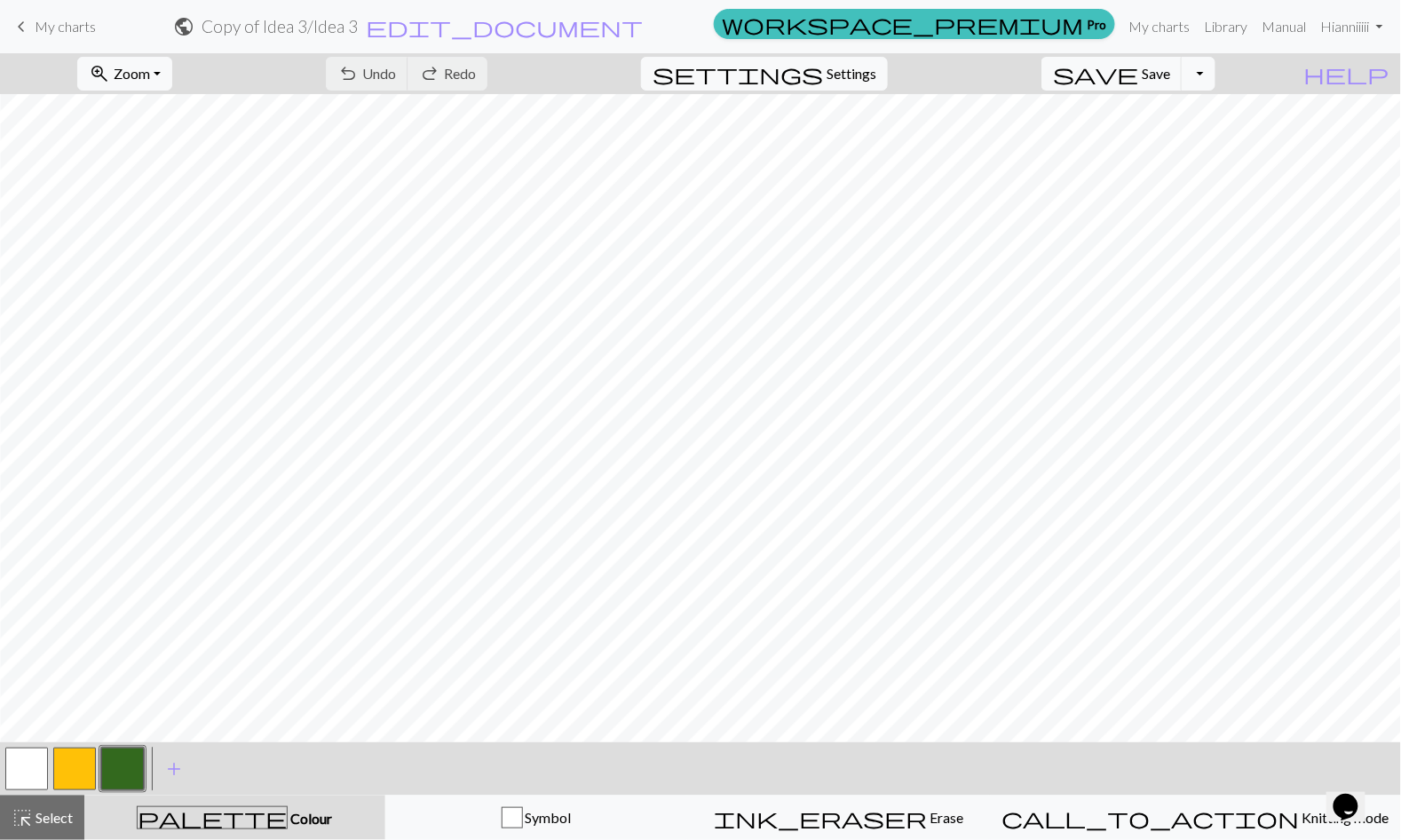
click at [16, 30] on span "keyboard_arrow_left" at bounding box center [21, 27] width 21 height 25
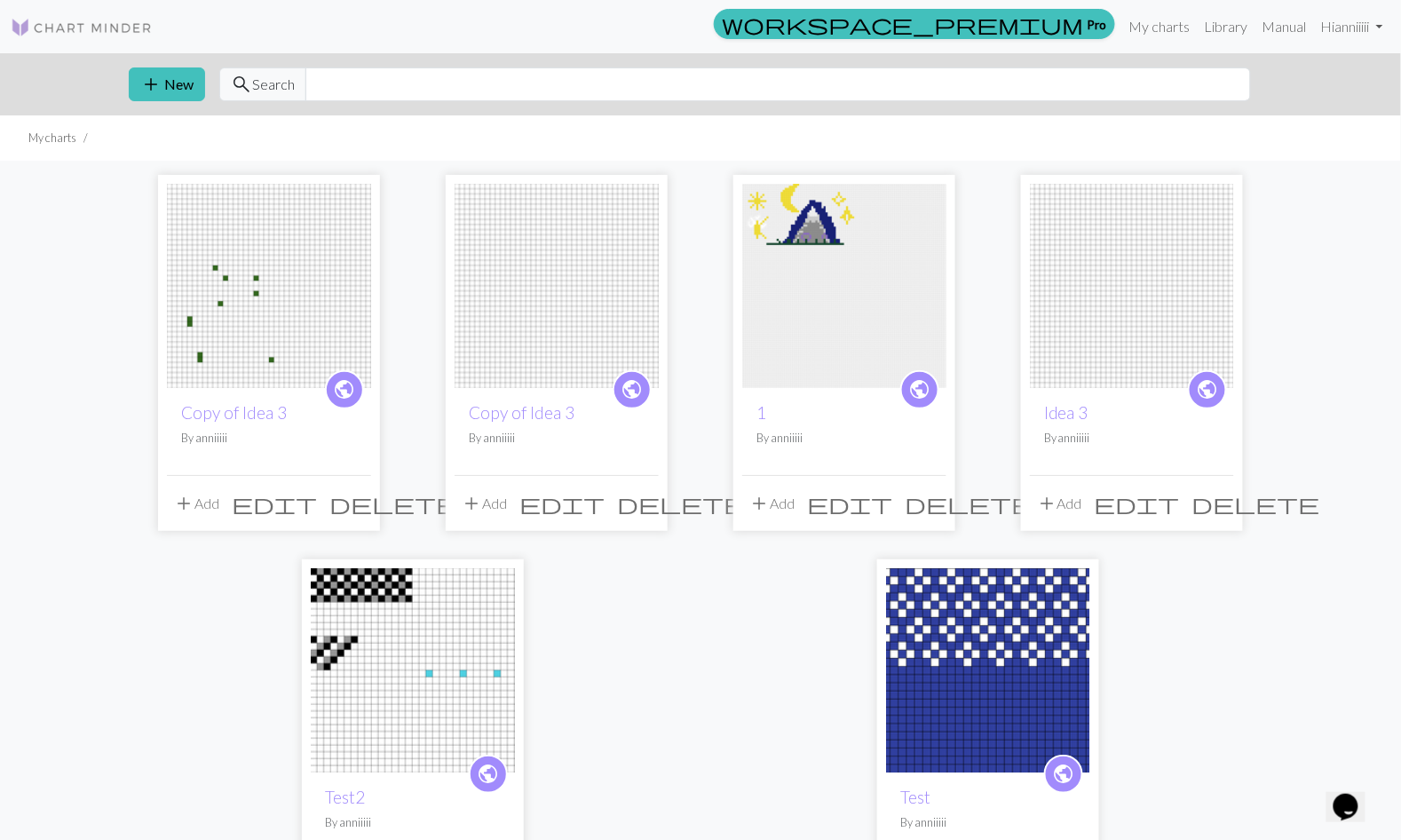
click at [293, 309] on img at bounding box center [269, 285] width 204 height 204
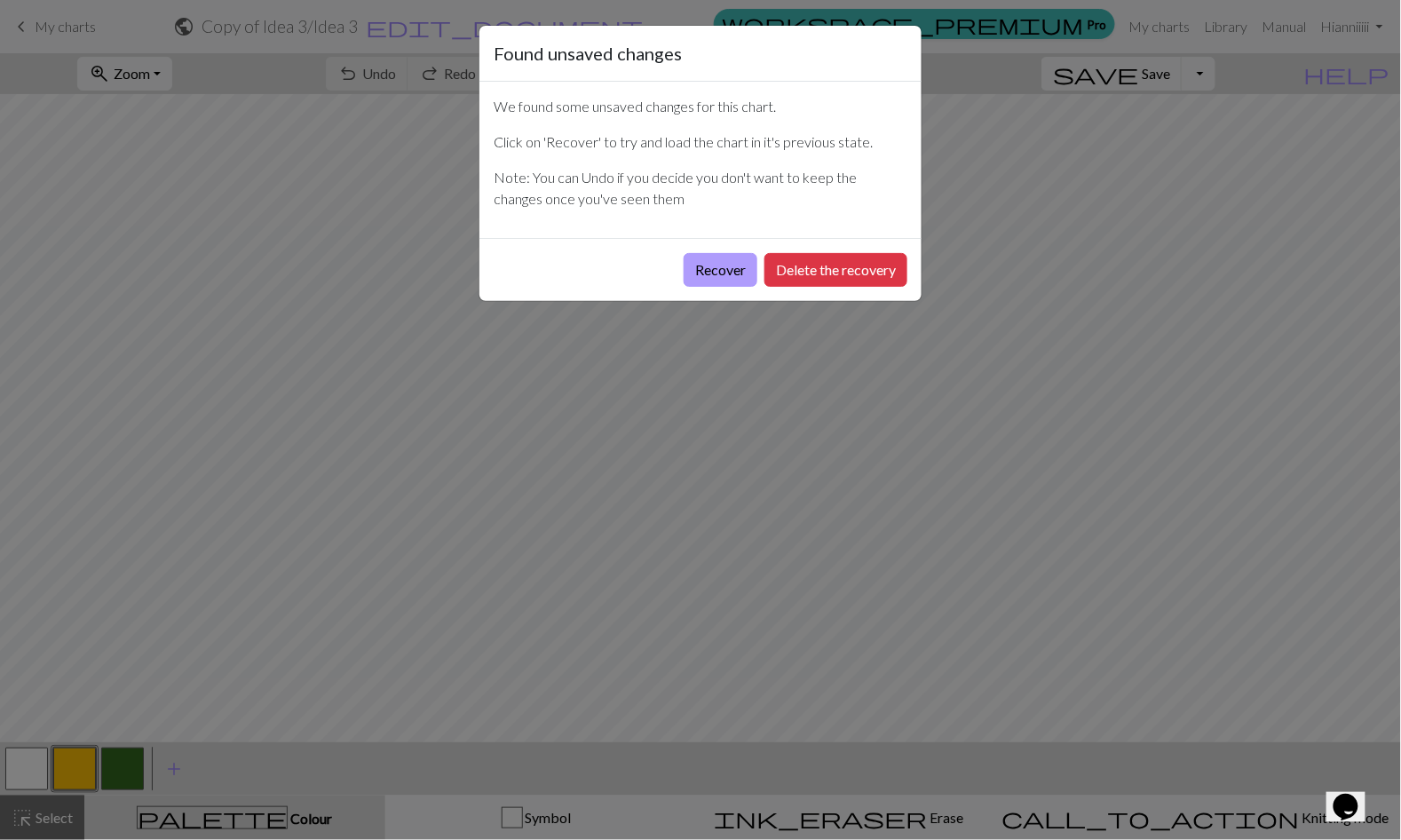
click at [705, 280] on button "Recover" at bounding box center [720, 270] width 73 height 34
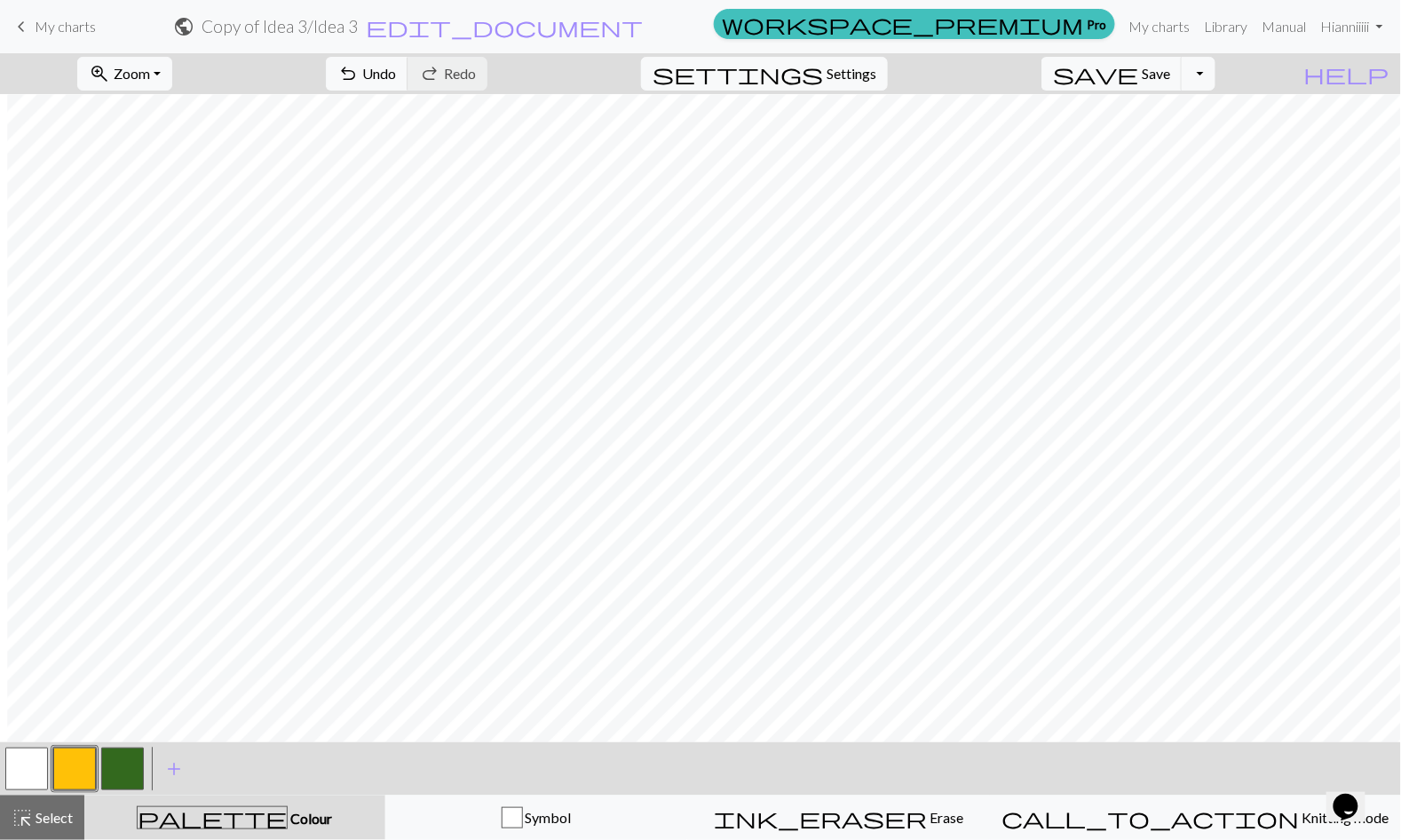
scroll to position [0, 40]
click at [173, 78] on button "zoom_in Zoom Zoom" at bounding box center [124, 74] width 95 height 34
click at [122, 768] on button "button" at bounding box center [123, 769] width 43 height 43
click at [126, 760] on button "button" at bounding box center [123, 769] width 43 height 43
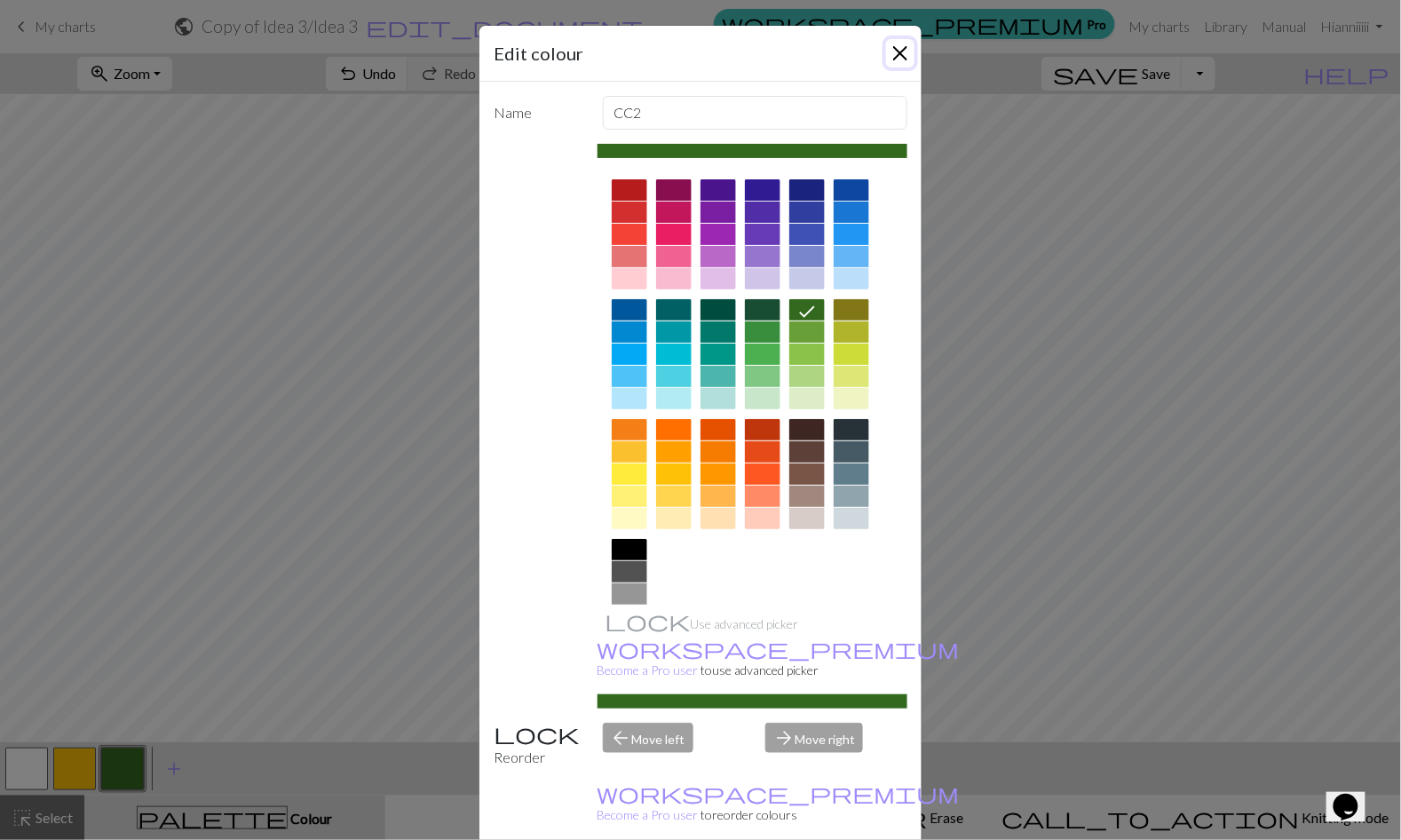
click at [905, 60] on button "Close" at bounding box center [901, 54] width 29 height 29
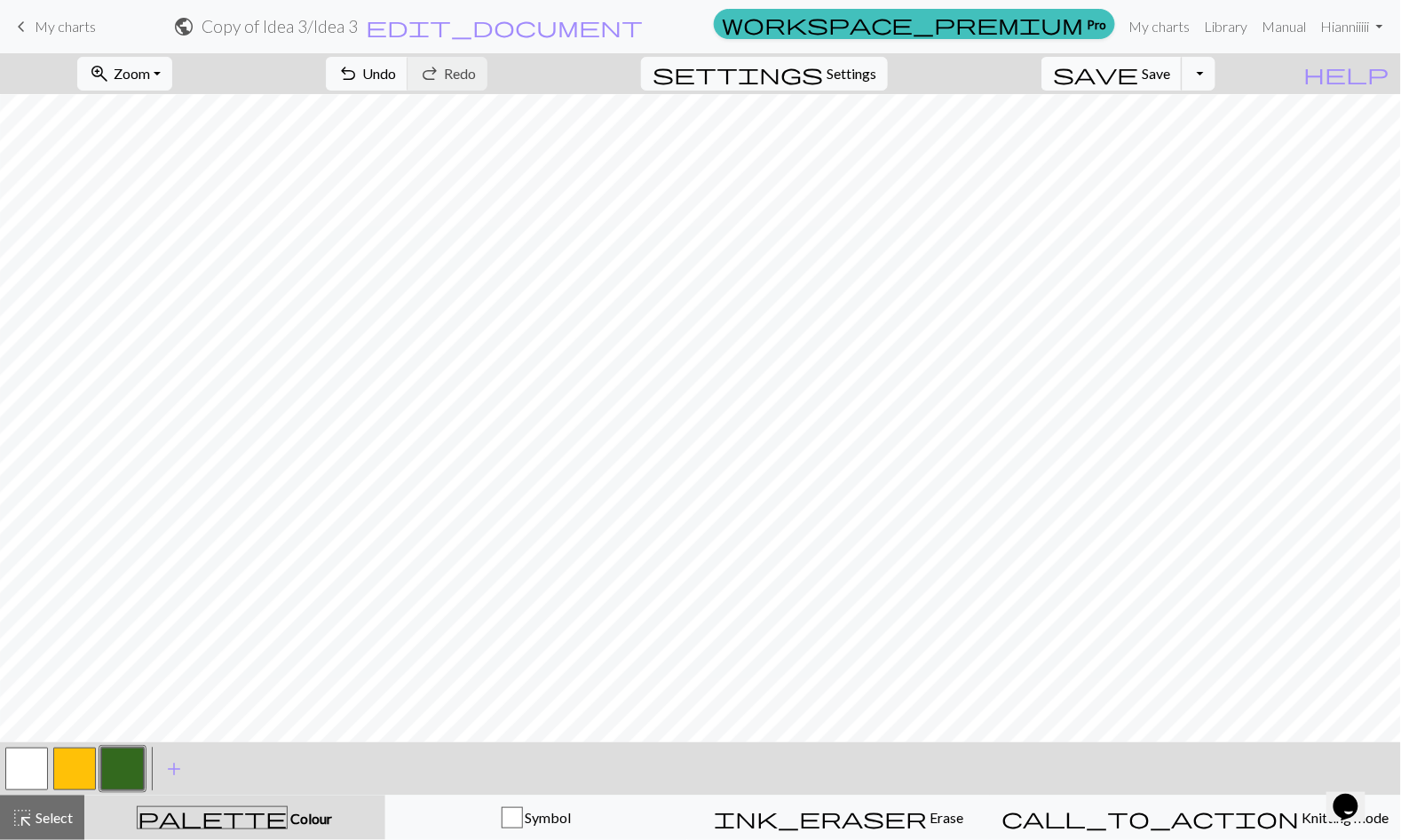
click at [1138, 74] on span "save" at bounding box center [1095, 73] width 85 height 25
click at [122, 771] on button "button" at bounding box center [123, 769] width 43 height 43
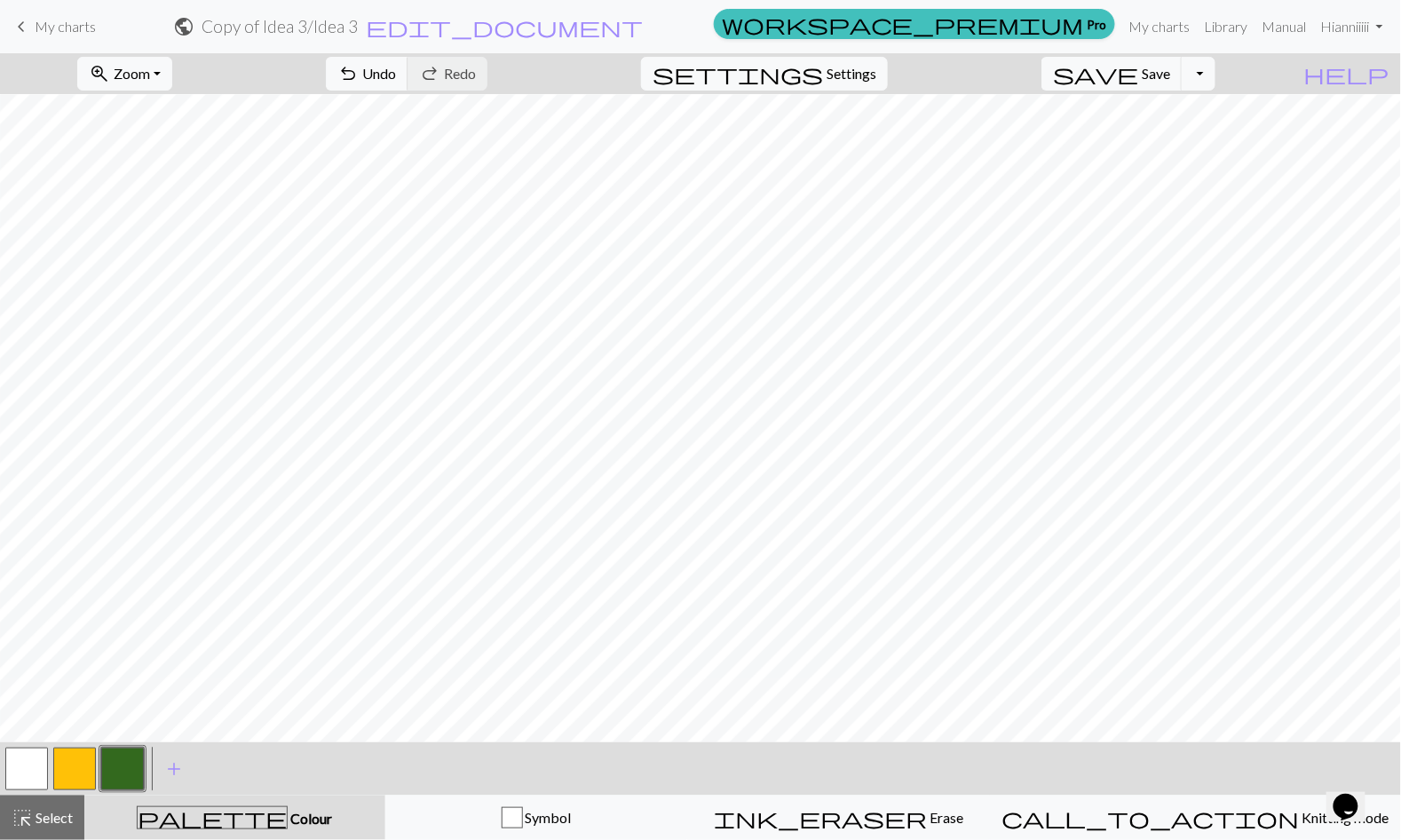
click at [28, 38] on span "keyboard_arrow_left" at bounding box center [21, 27] width 21 height 25
click at [1168, 72] on button "save Save Save" at bounding box center [1112, 74] width 141 height 34
click at [1170, 74] on span "Save" at bounding box center [1156, 72] width 29 height 17
click at [1170, 78] on span "Save" at bounding box center [1156, 72] width 29 height 17
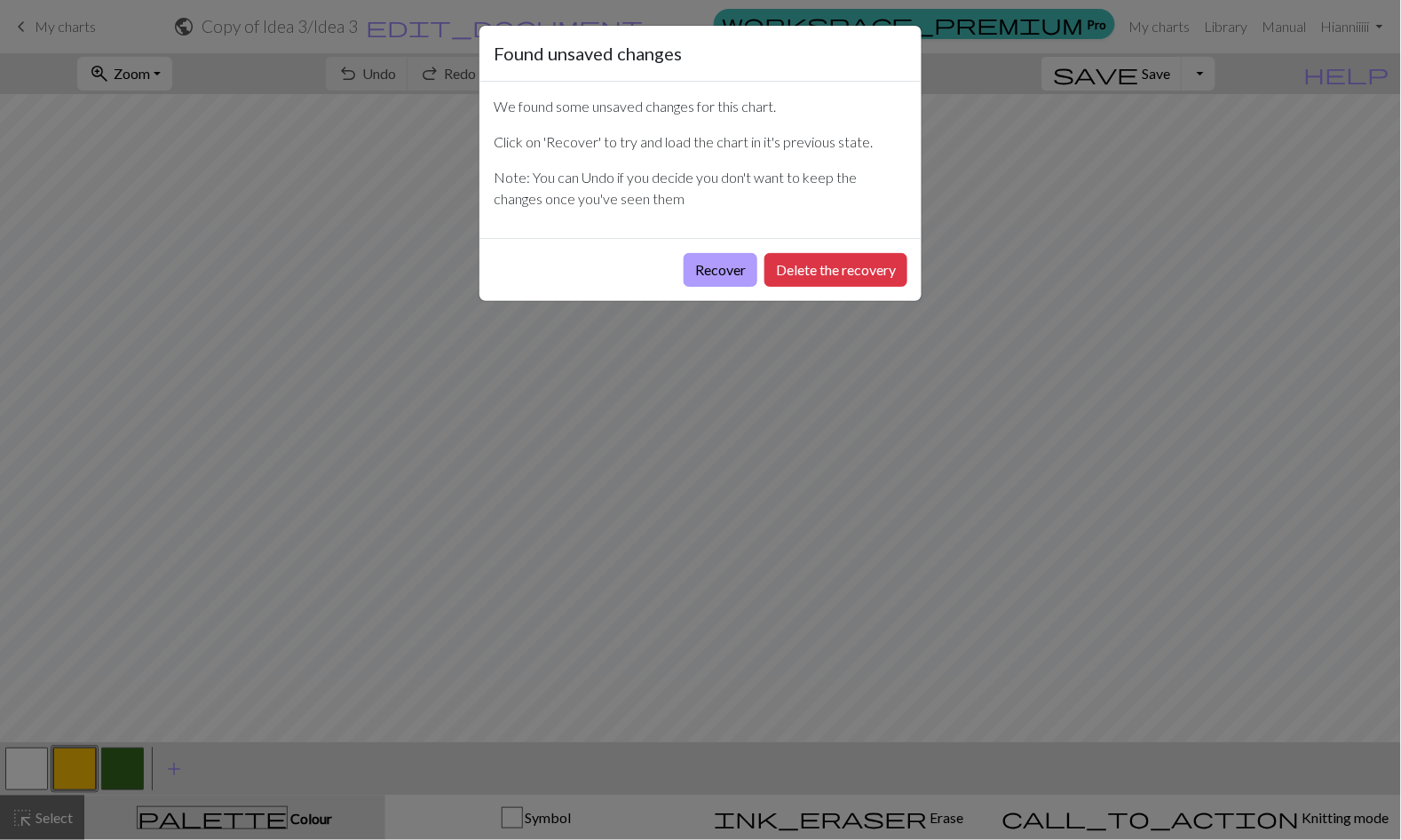
click at [707, 282] on button "Recover" at bounding box center [720, 270] width 73 height 34
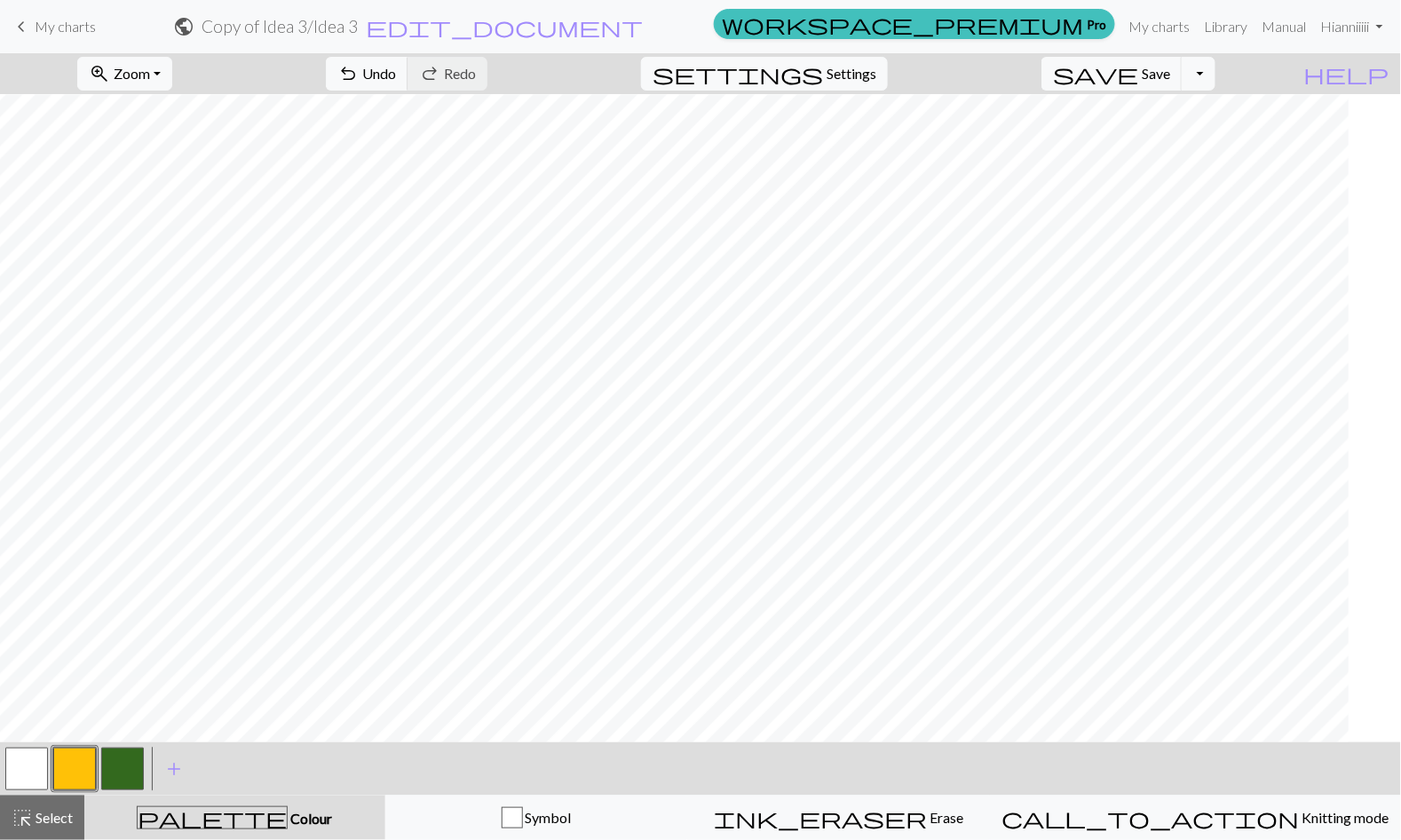
scroll to position [0, 148]
click at [132, 776] on button "button" at bounding box center [123, 769] width 43 height 43
